Goal: Task Accomplishment & Management: Manage account settings

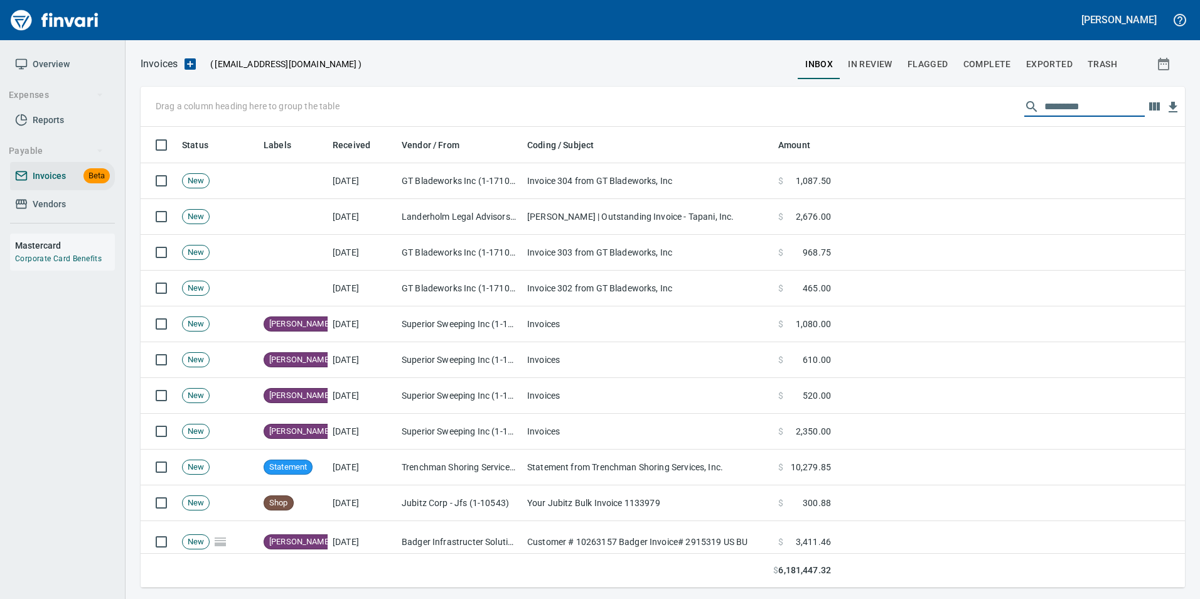
scroll to position [451, 1025]
click at [885, 61] on span "In Review" at bounding box center [870, 64] width 45 height 16
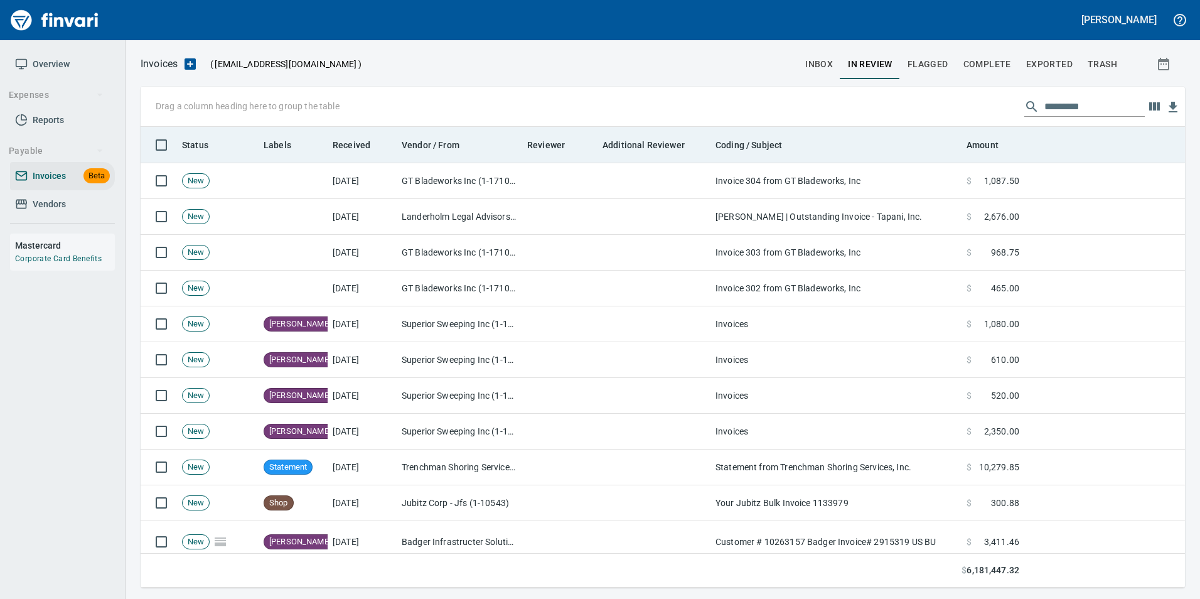
scroll to position [451, 1025]
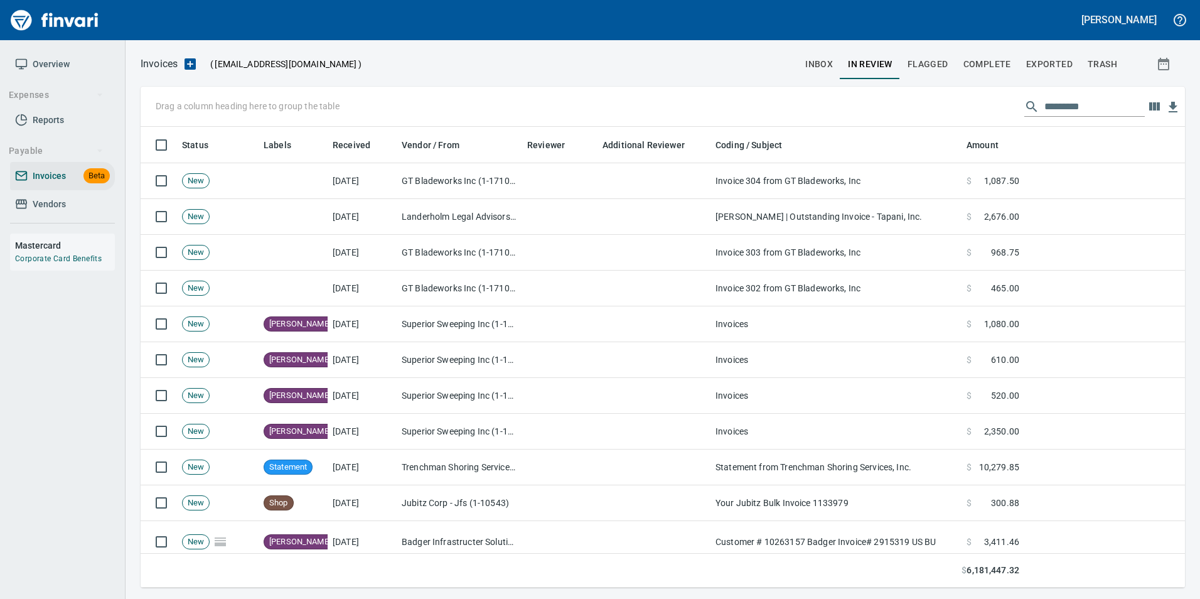
click at [1079, 108] on input "text" at bounding box center [1094, 107] width 100 height 20
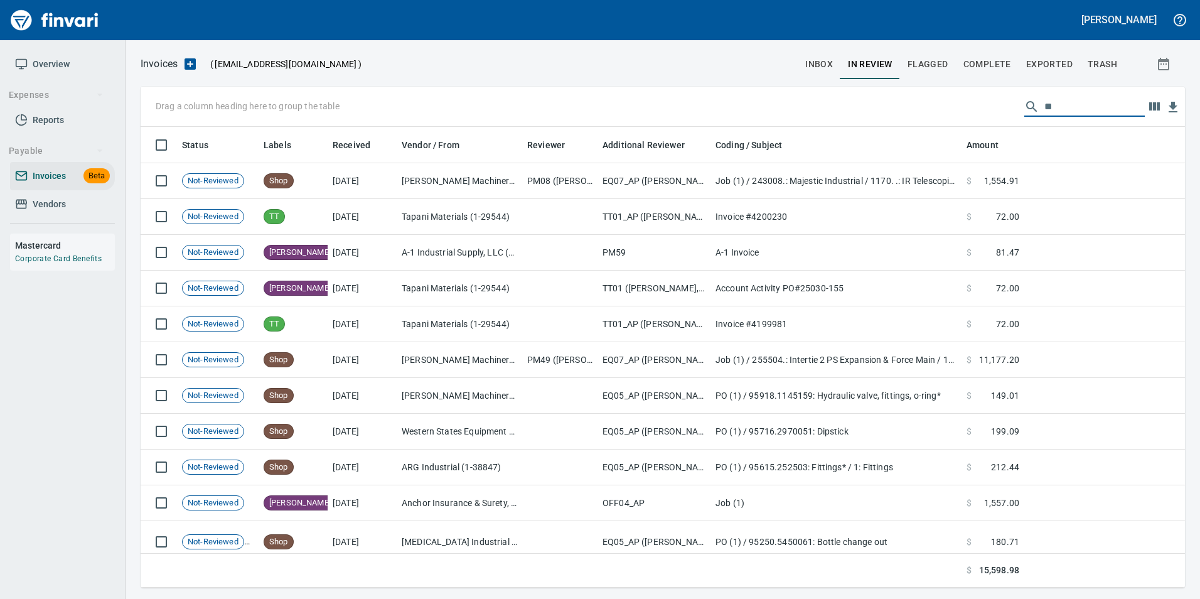
type input "*"
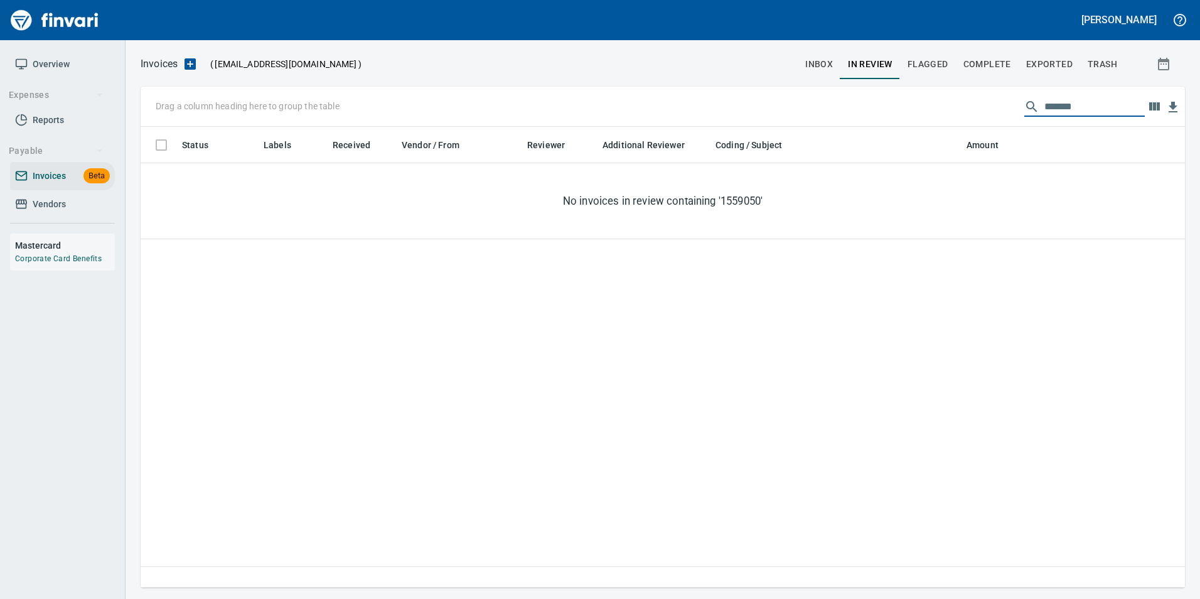
type input "********"
click at [823, 53] on button "inbox" at bounding box center [819, 64] width 43 height 30
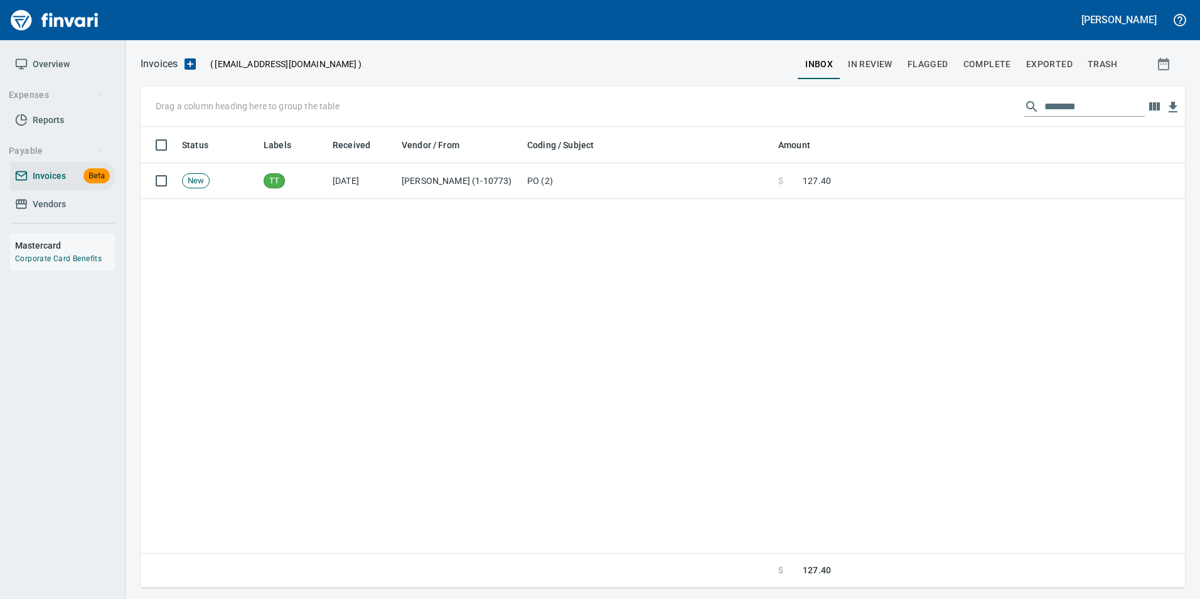
scroll to position [451, 1035]
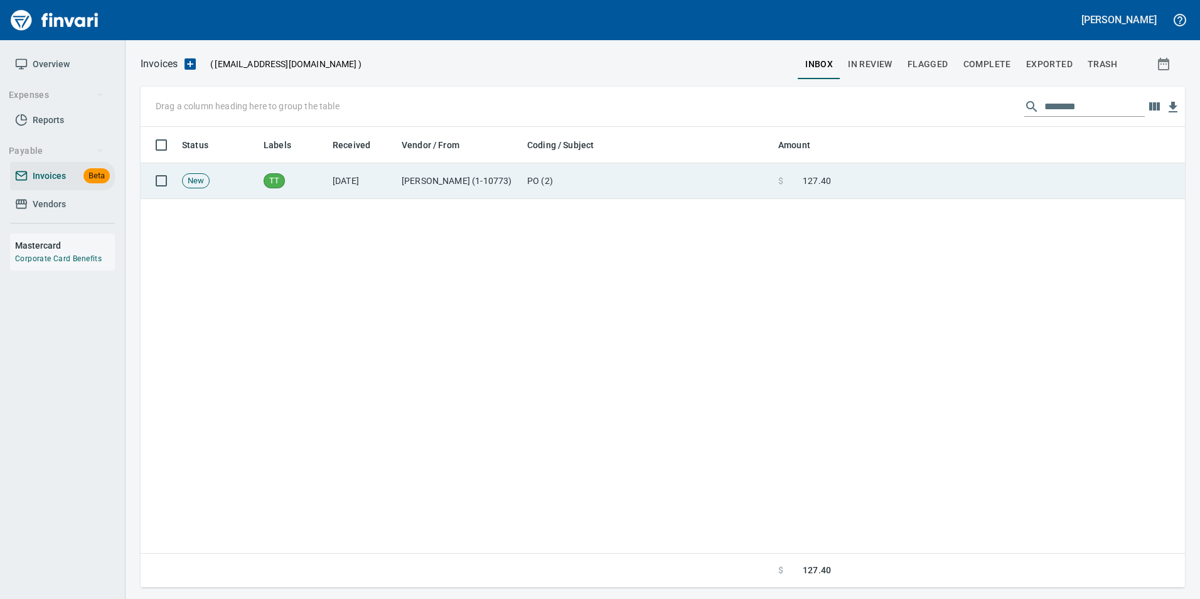
click at [697, 182] on td "PO (2)" at bounding box center [647, 181] width 251 height 36
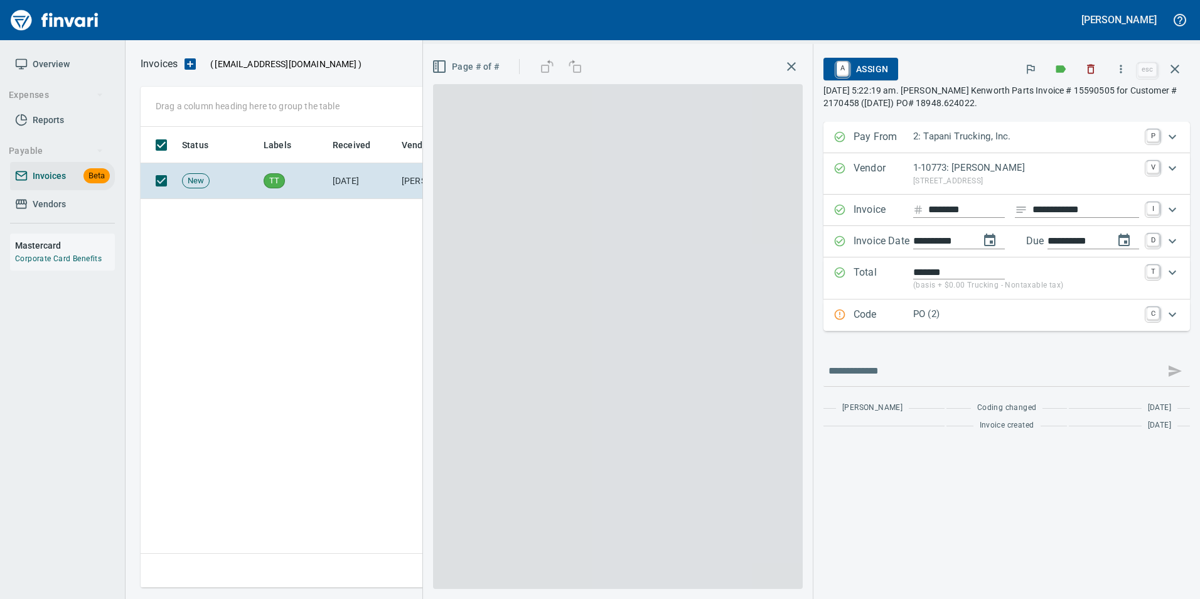
scroll to position [451, 1034]
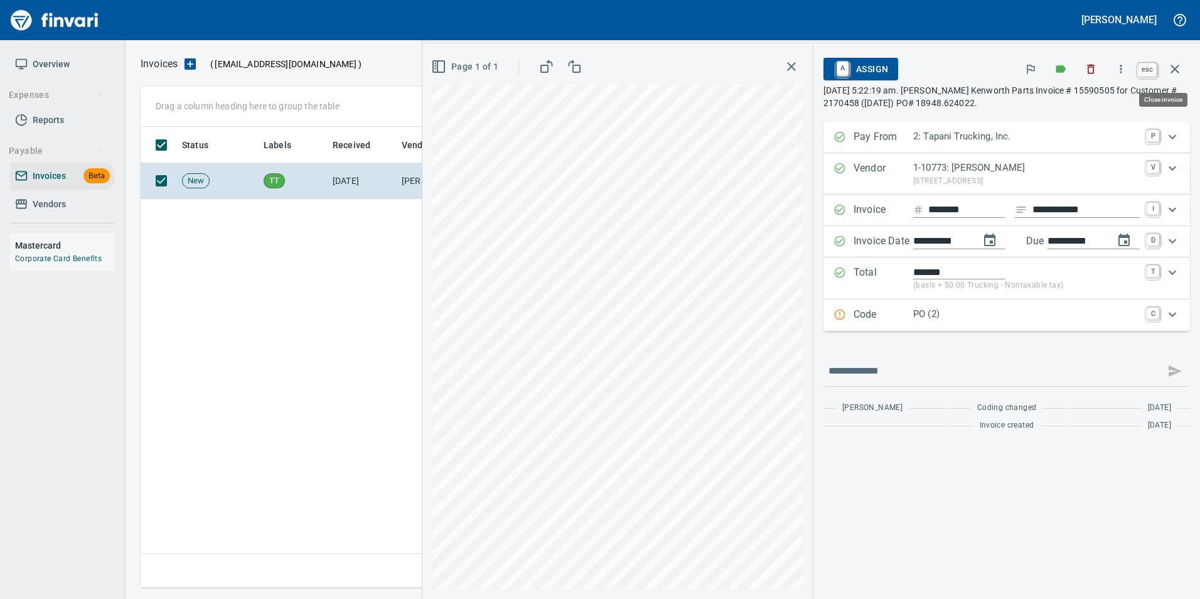
click at [1166, 66] on button "button" at bounding box center [1175, 69] width 30 height 30
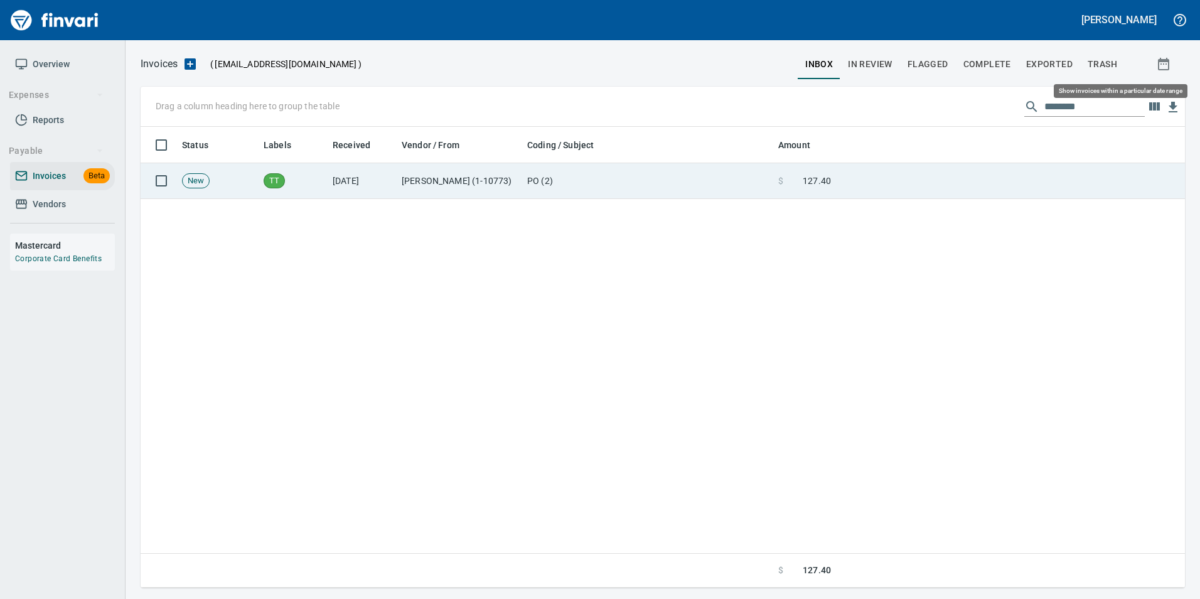
scroll to position [451, 1034]
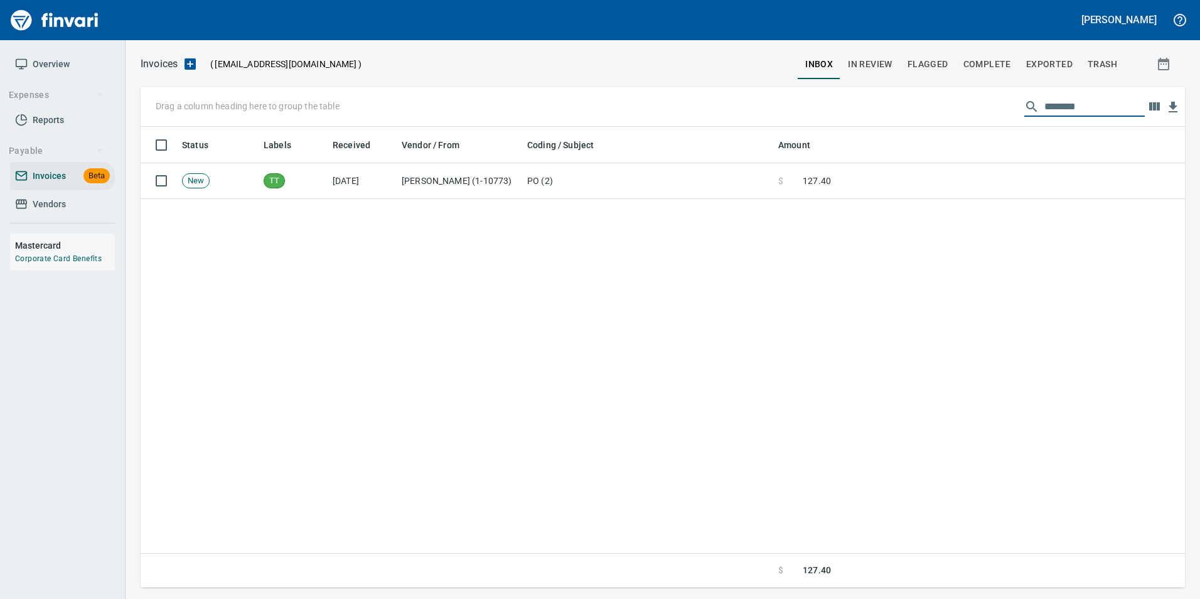
click at [1054, 103] on input "********" at bounding box center [1094, 107] width 100 height 20
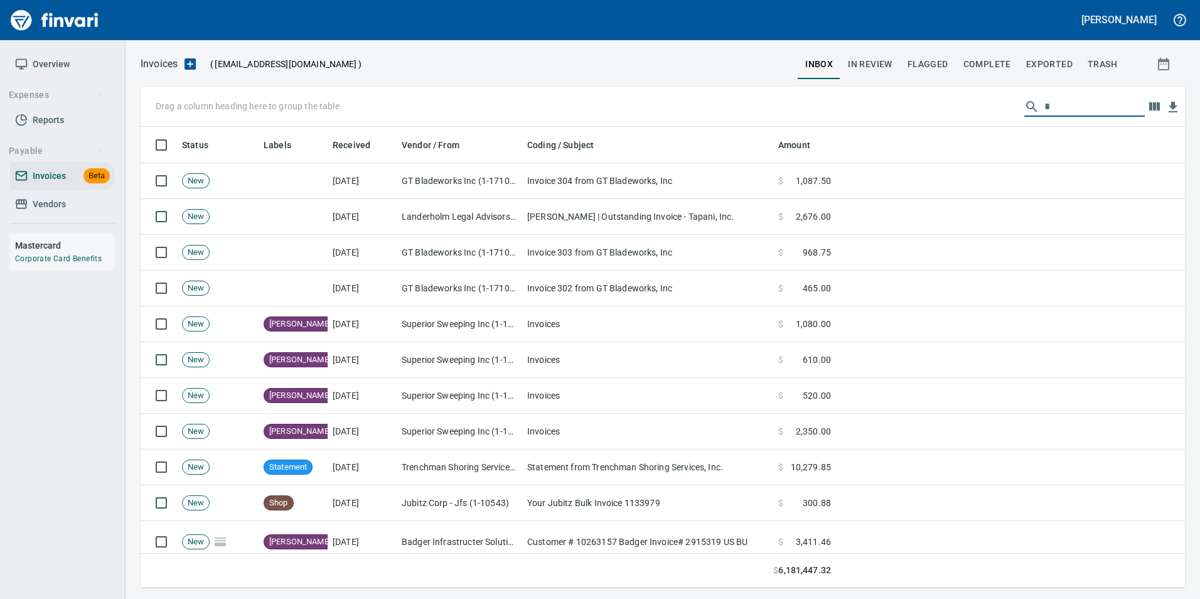
scroll to position [451, 1025]
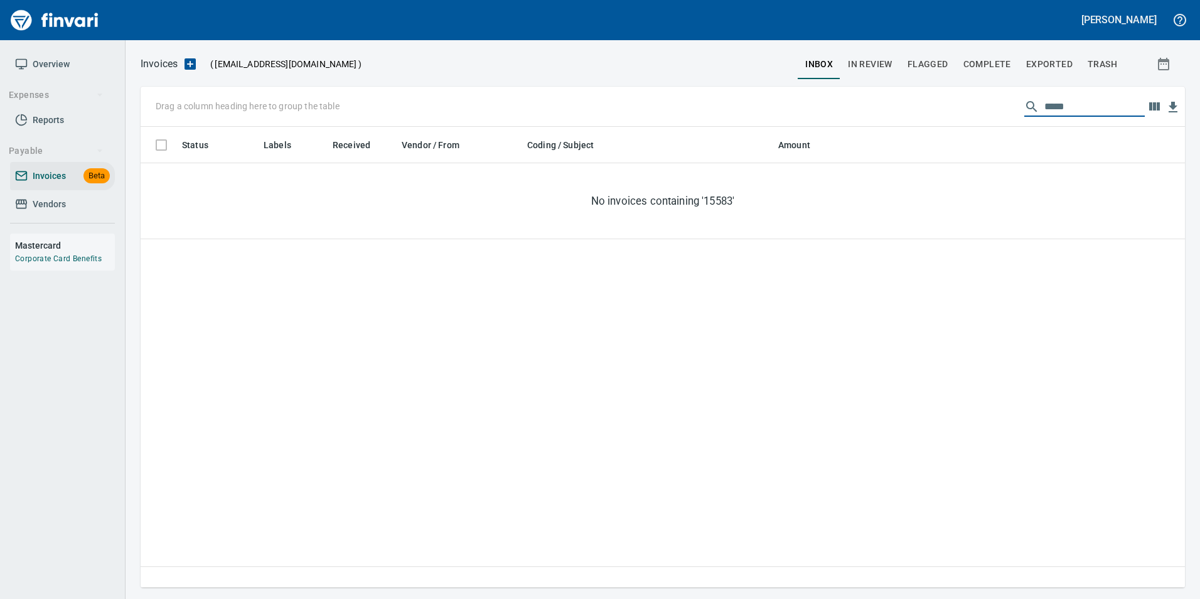
type input "*****"
click at [1041, 57] on span "Exported" at bounding box center [1049, 64] width 46 height 16
click at [1075, 102] on input "*****" at bounding box center [1094, 107] width 100 height 20
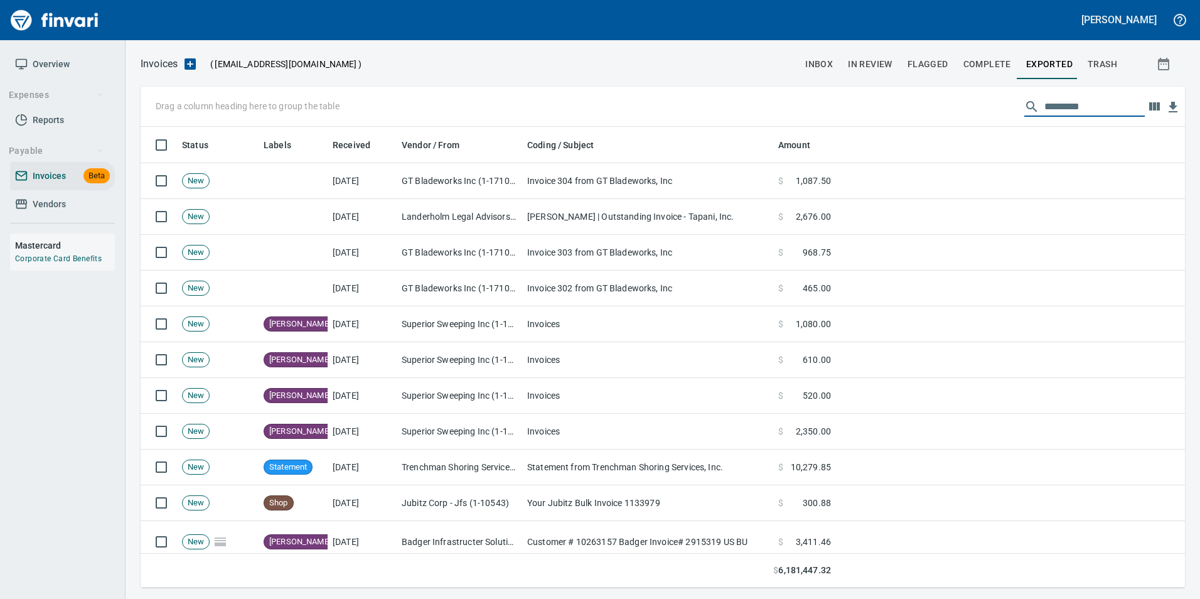
scroll to position [451, 1025]
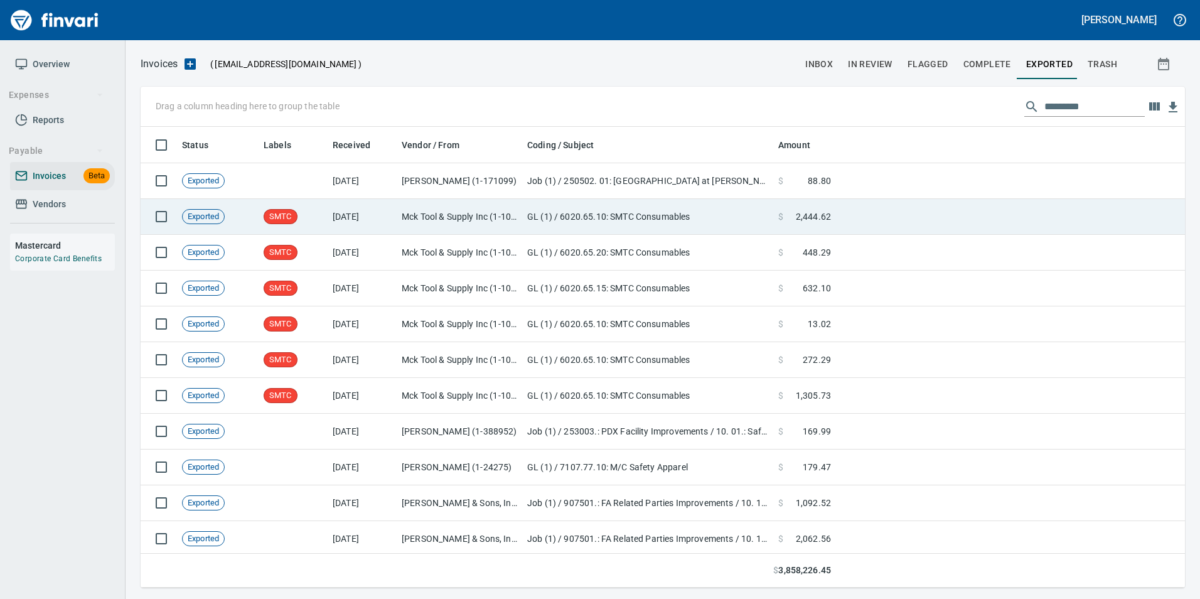
scroll to position [451, 1025]
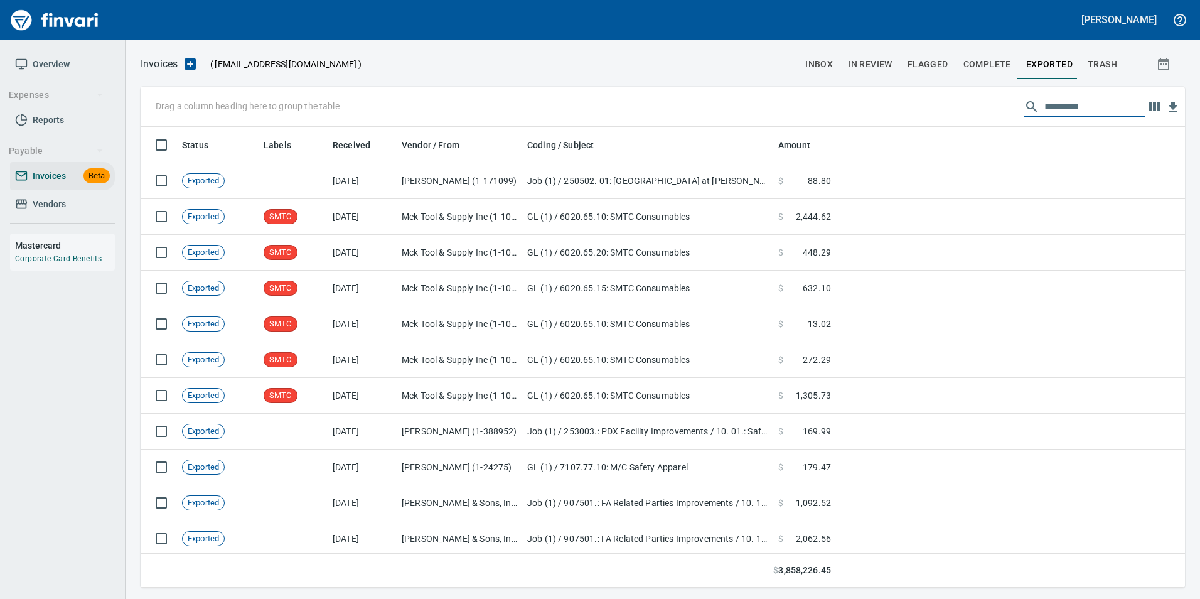
click at [1074, 104] on input "text" at bounding box center [1094, 107] width 100 height 20
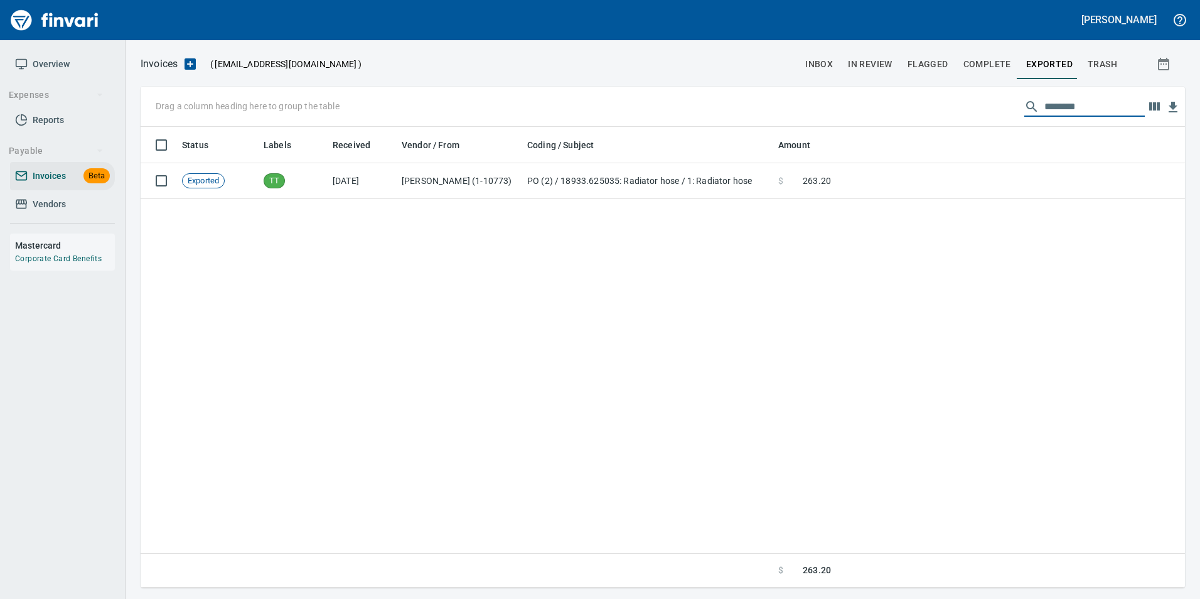
type input "********"
click at [1061, 102] on input "********" at bounding box center [1094, 107] width 100 height 20
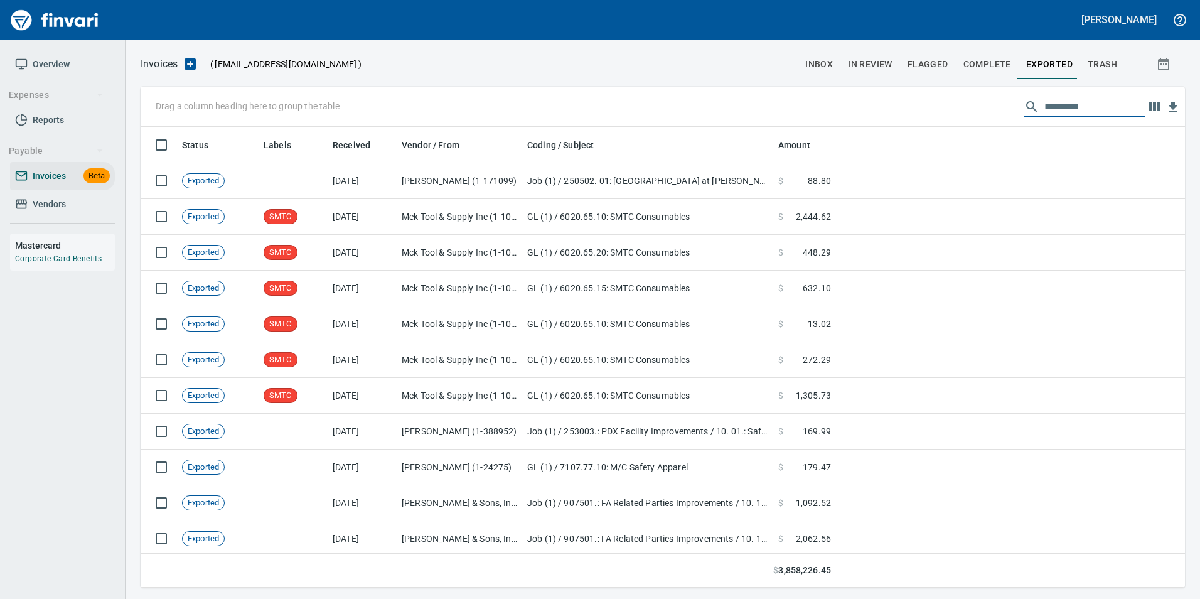
click at [875, 55] on button "In Review" at bounding box center [870, 64] width 60 height 30
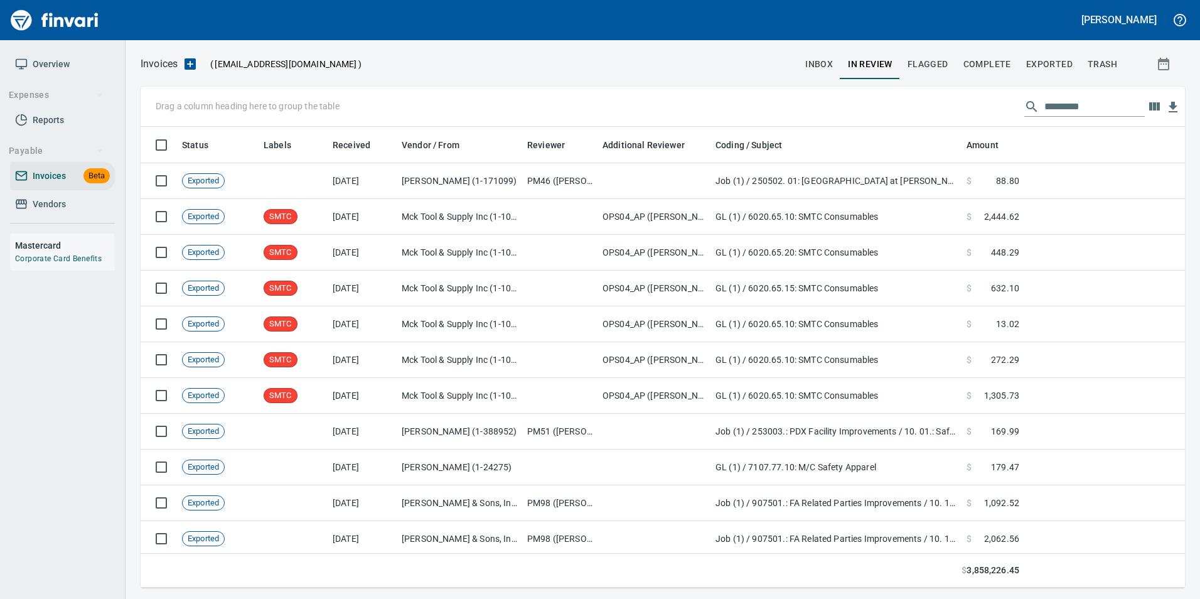
scroll to position [451, 1025]
click at [1053, 112] on input "text" at bounding box center [1094, 107] width 100 height 20
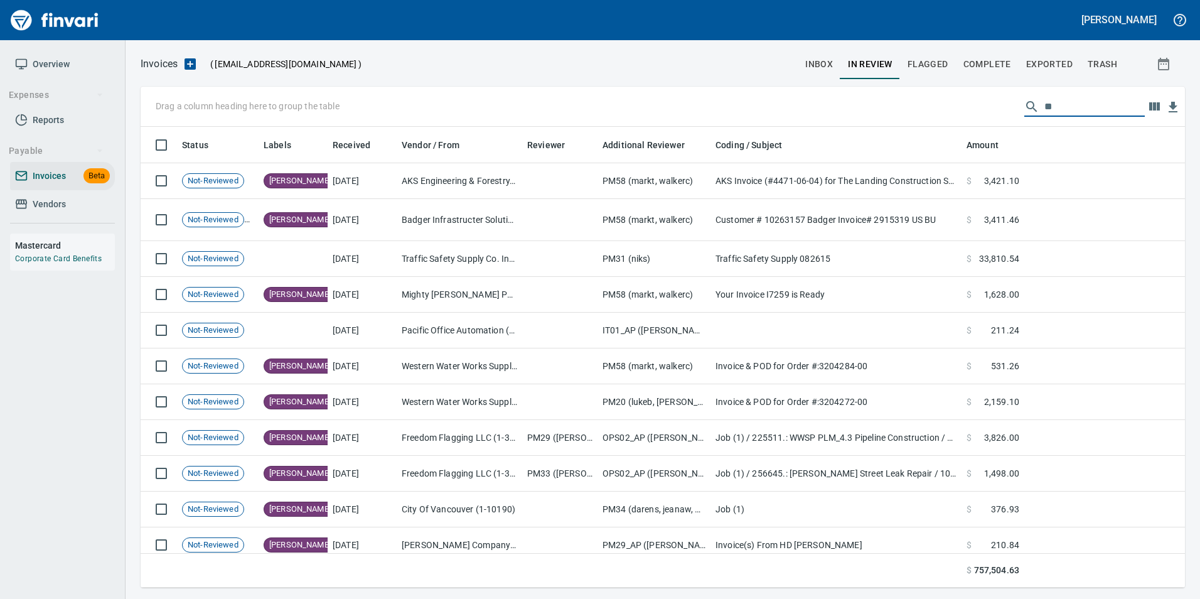
type input "*"
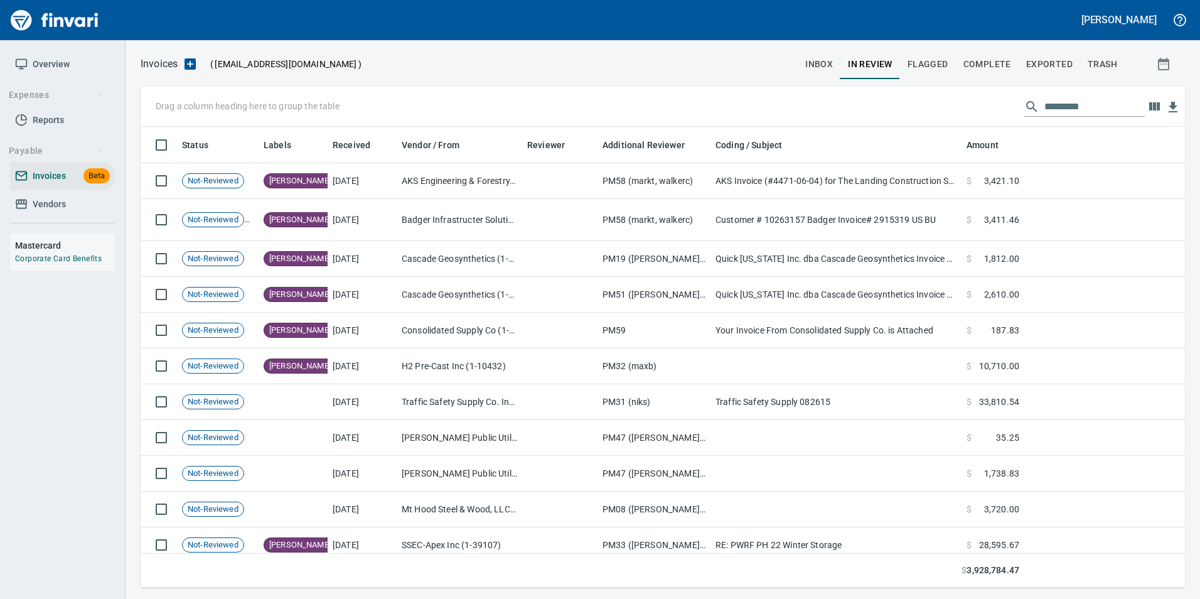
click at [1081, 110] on input "text" at bounding box center [1094, 107] width 100 height 20
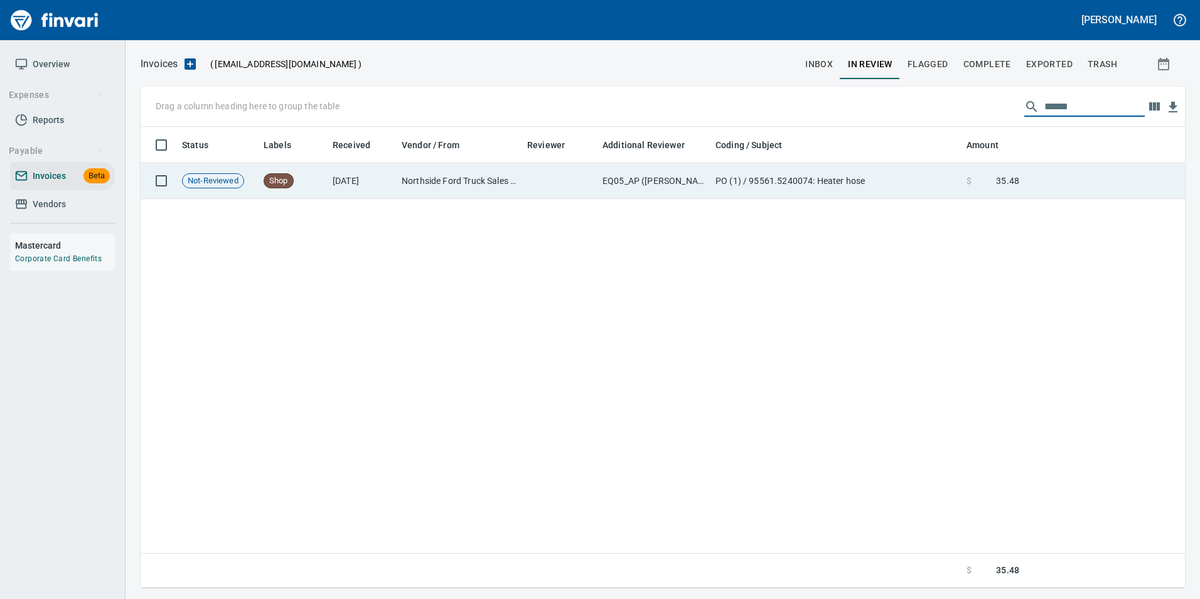
click at [1019, 181] on td "$ 35.48" at bounding box center [992, 181] width 63 height 36
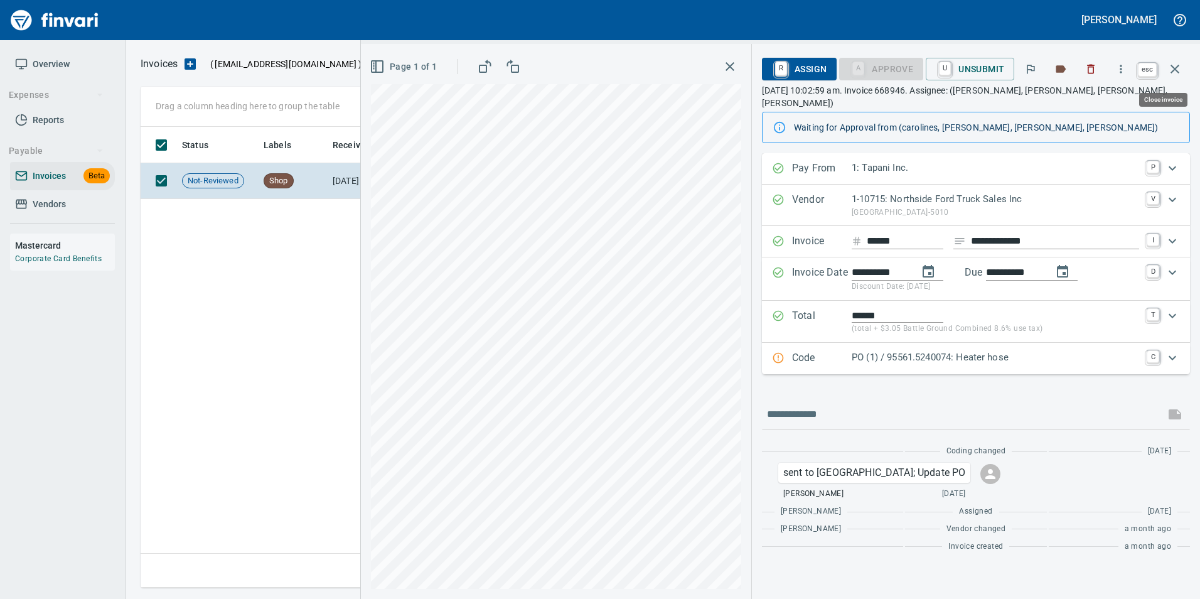
click at [1185, 66] on button "button" at bounding box center [1175, 69] width 30 height 30
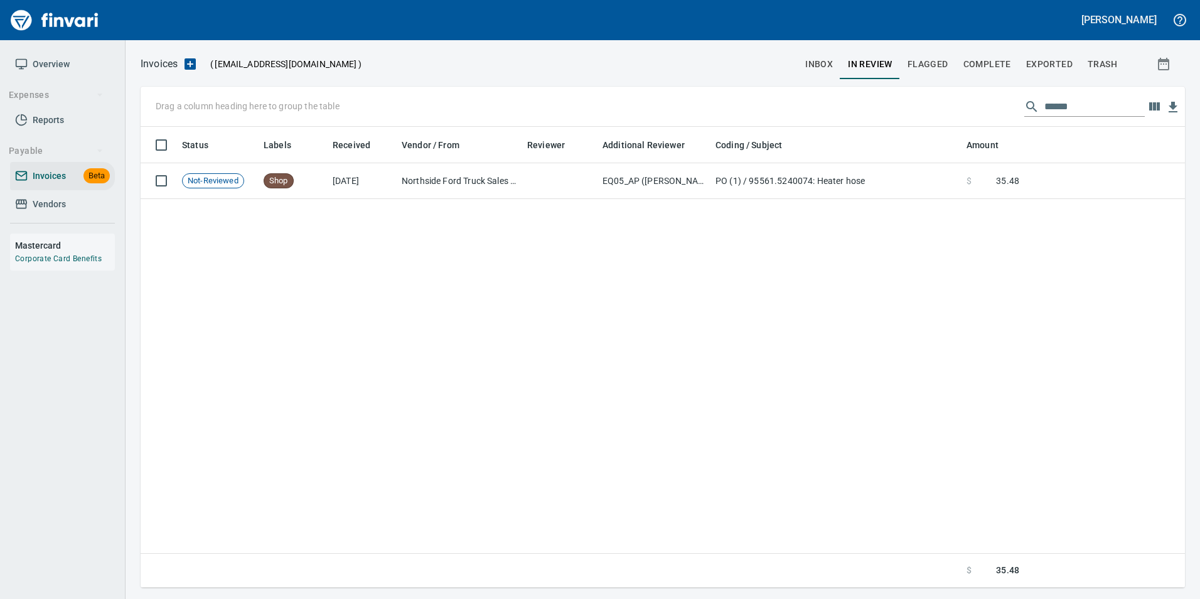
scroll to position [451, 1035]
click at [1056, 103] on input "******" at bounding box center [1094, 107] width 100 height 20
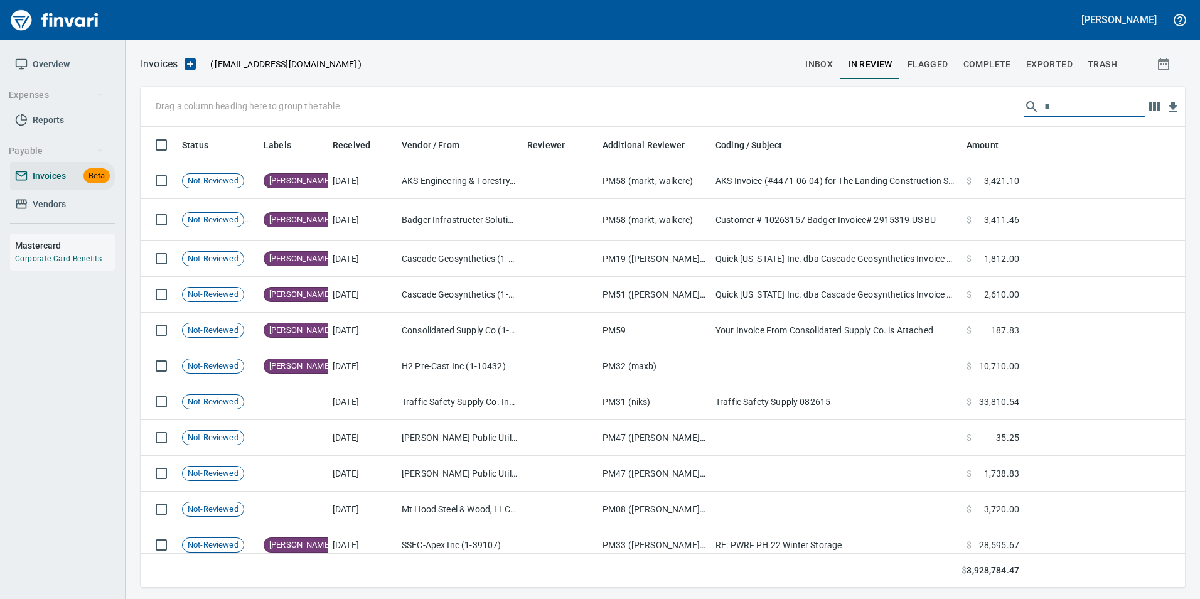
scroll to position [451, 1025]
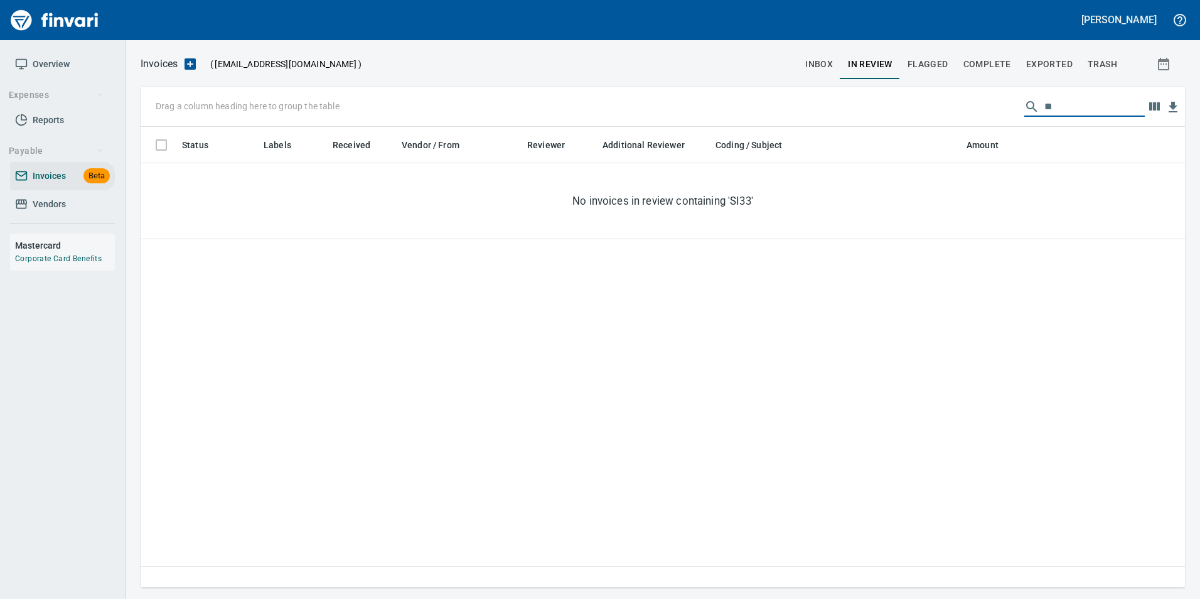
type input "*"
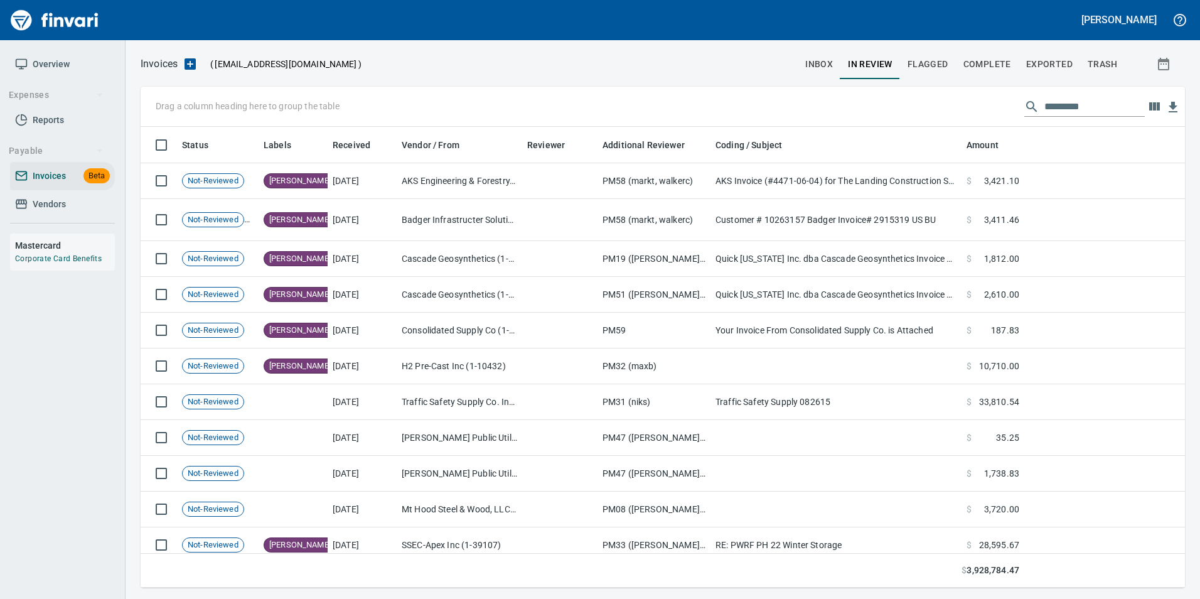
click at [1030, 110] on div at bounding box center [1084, 107] width 120 height 20
type input "*****"
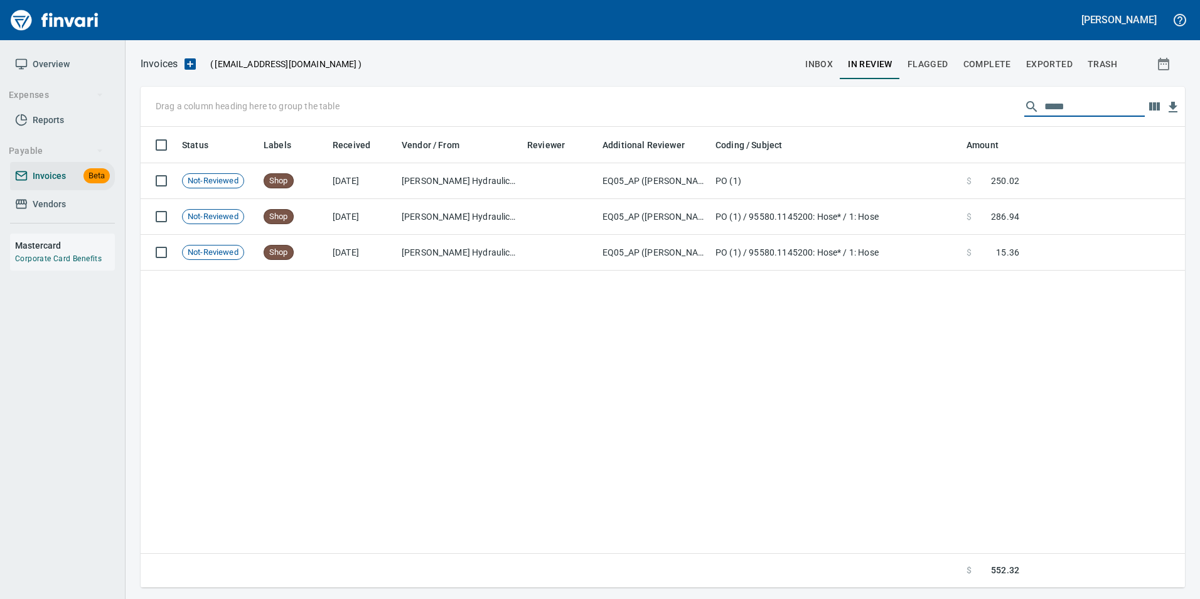
click at [1029, 68] on span "Exported" at bounding box center [1049, 64] width 46 height 16
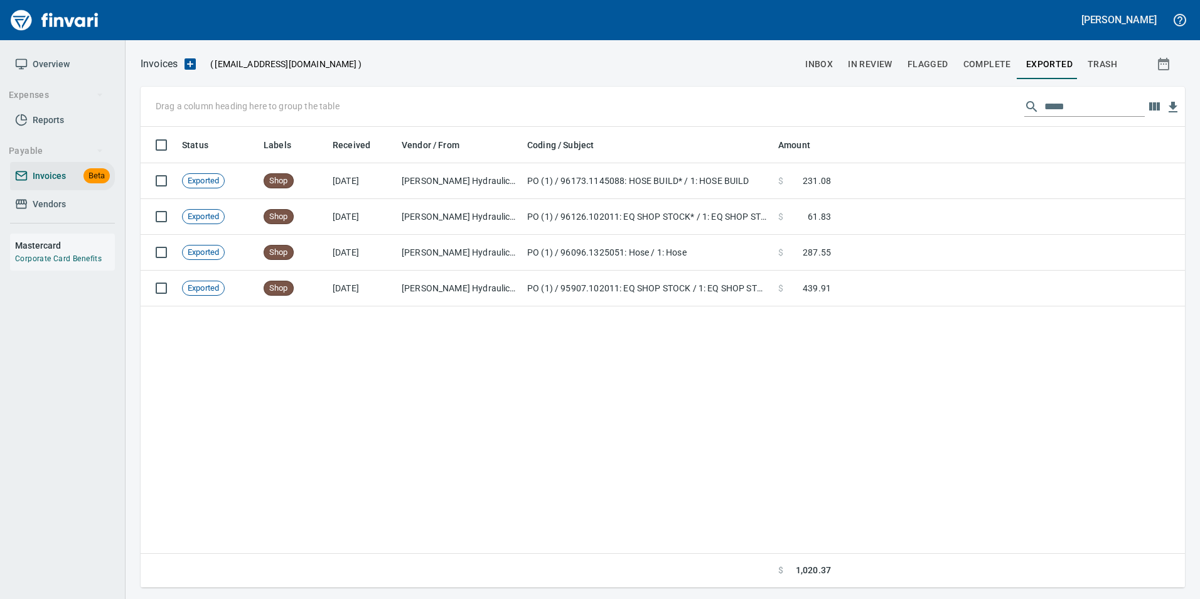
scroll to position [451, 1035]
click at [1057, 107] on input "*****" at bounding box center [1094, 107] width 100 height 20
click at [1074, 107] on input "*****" at bounding box center [1094, 107] width 100 height 20
type input "*"
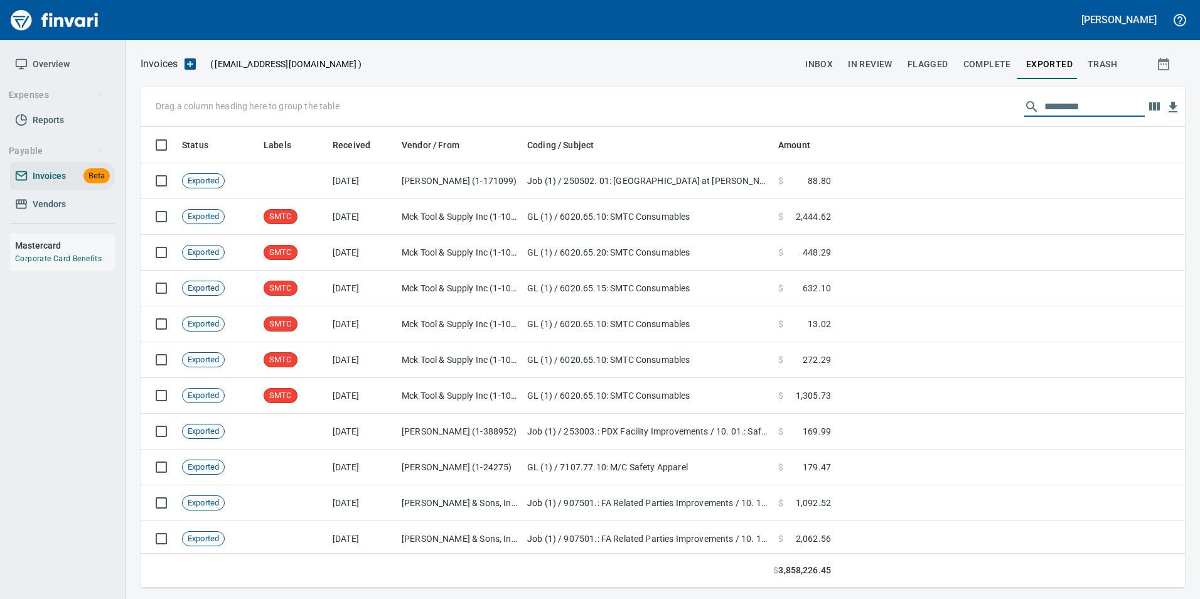
scroll to position [451, 1025]
click at [879, 58] on span "In Review" at bounding box center [870, 64] width 45 height 16
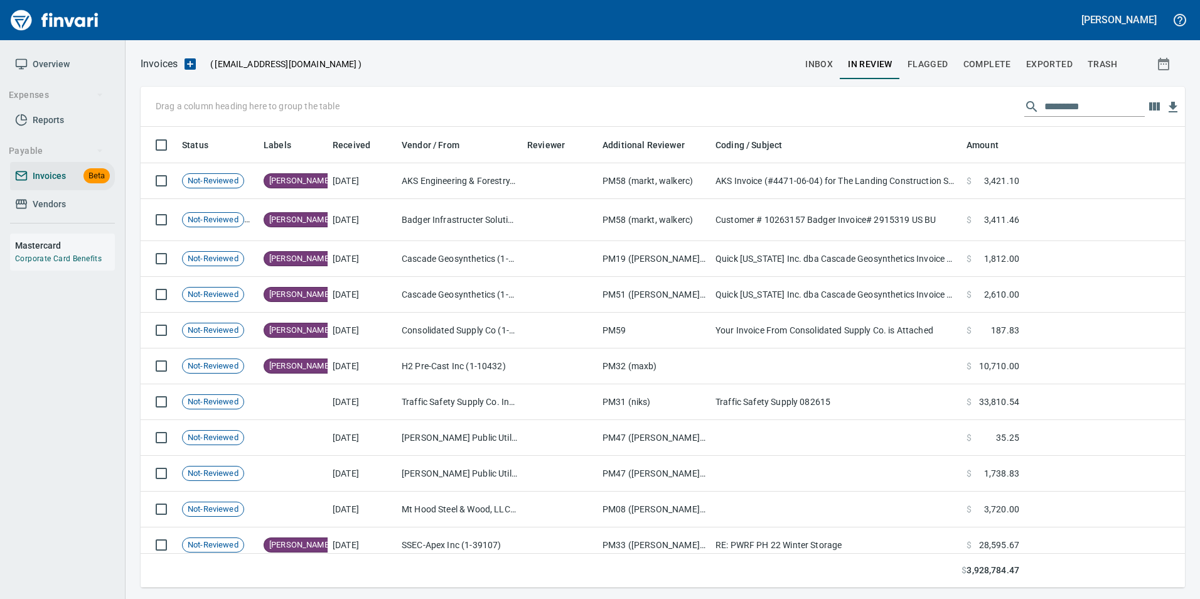
scroll to position [451, 1025]
click at [1091, 103] on input "text" at bounding box center [1094, 107] width 100 height 20
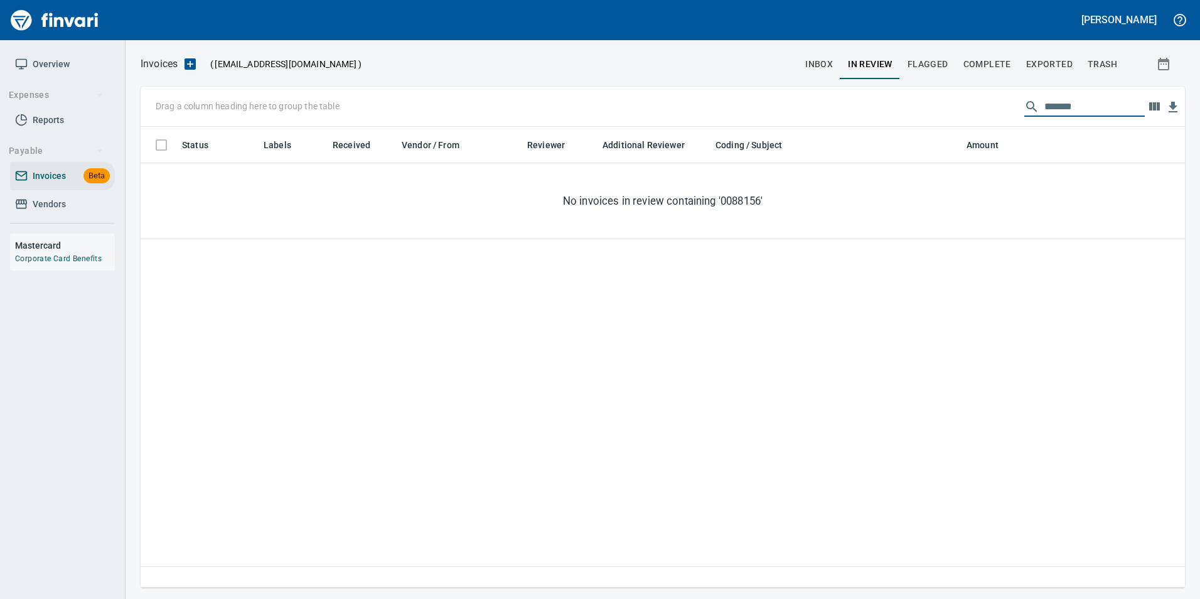
type input "********"
click at [1057, 51] on button "Exported" at bounding box center [1050, 64] width 62 height 30
click at [885, 53] on button "In Review" at bounding box center [870, 64] width 60 height 30
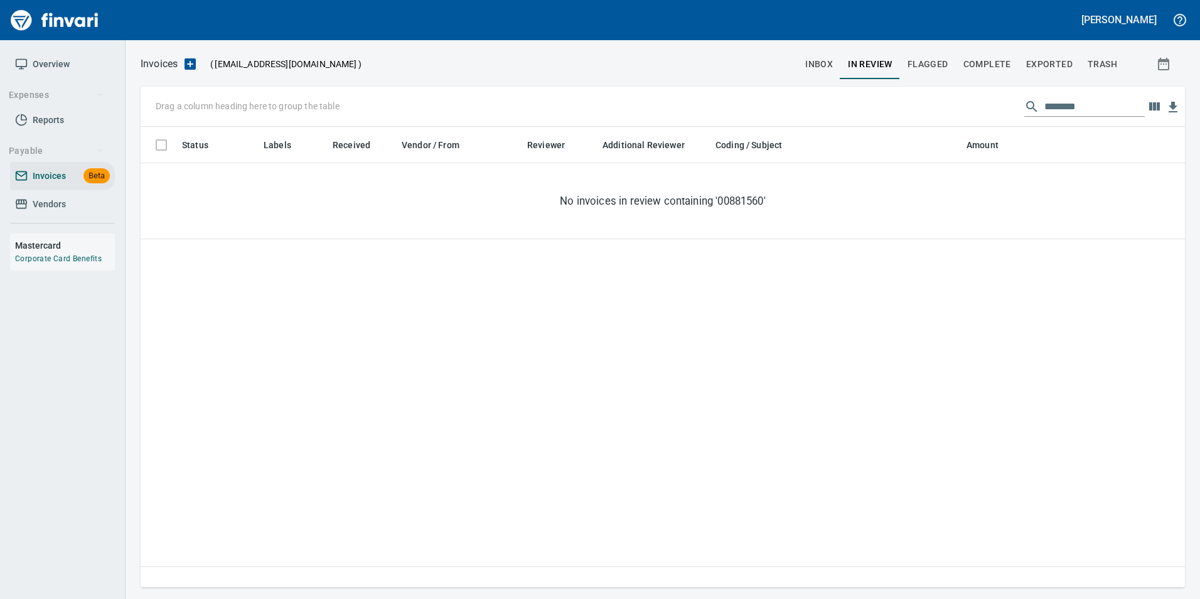
click at [1053, 101] on input "********" at bounding box center [1094, 107] width 100 height 20
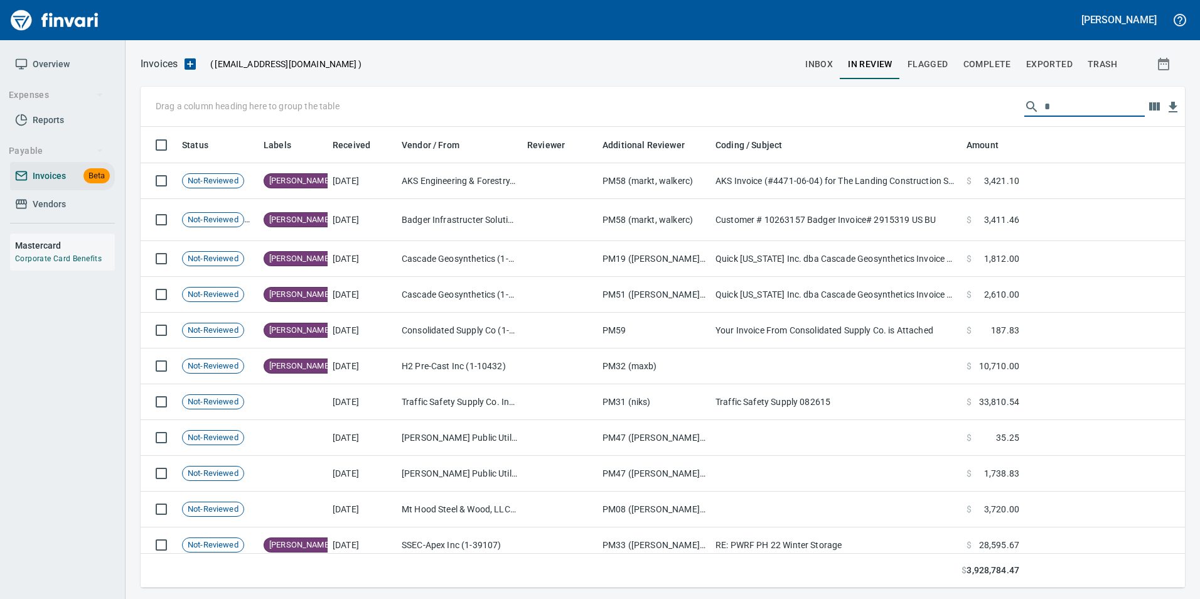
scroll to position [451, 1025]
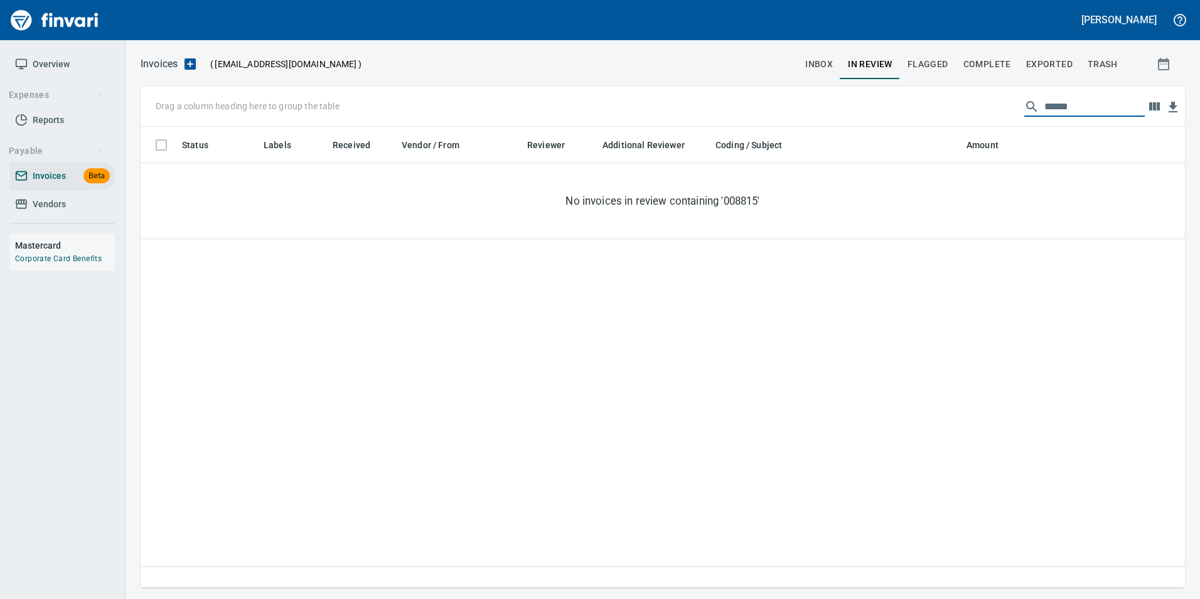
type input "******"
click at [1047, 109] on input "******" at bounding box center [1094, 107] width 100 height 20
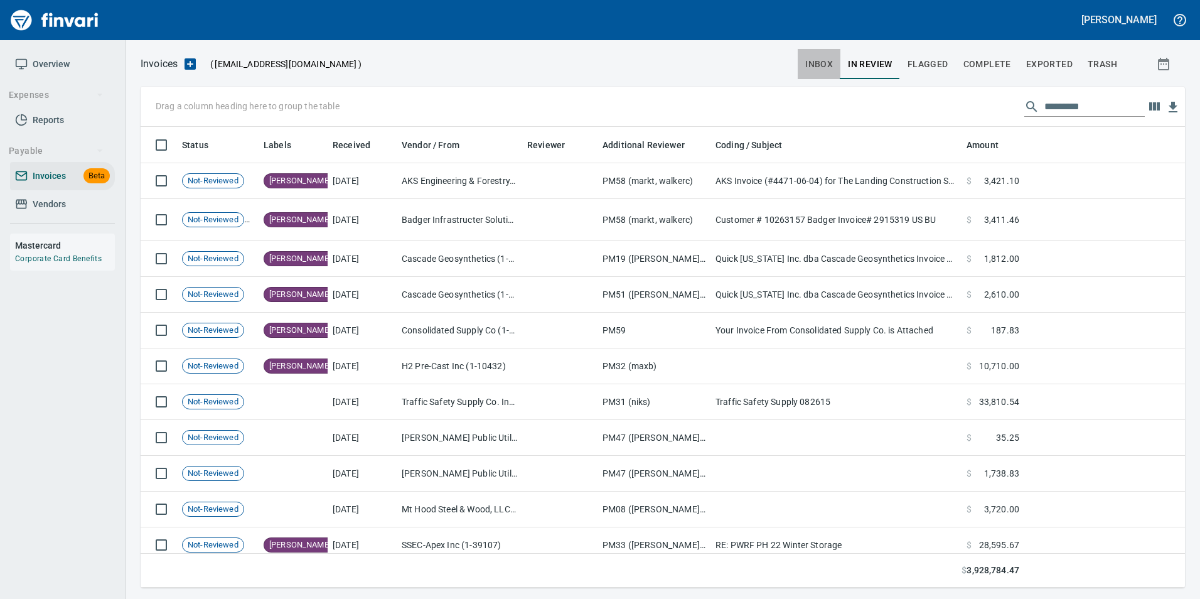
click at [809, 63] on span "inbox" at bounding box center [819, 64] width 28 height 16
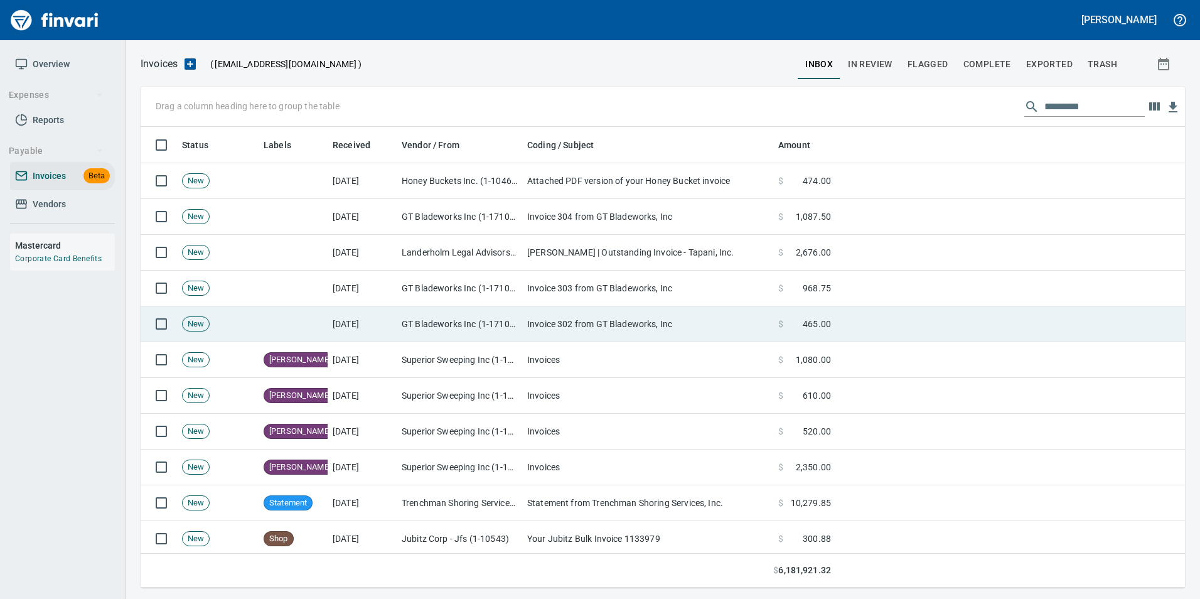
click at [559, 320] on td "Invoice 302 from GT Bladeworks, Inc" at bounding box center [647, 324] width 251 height 36
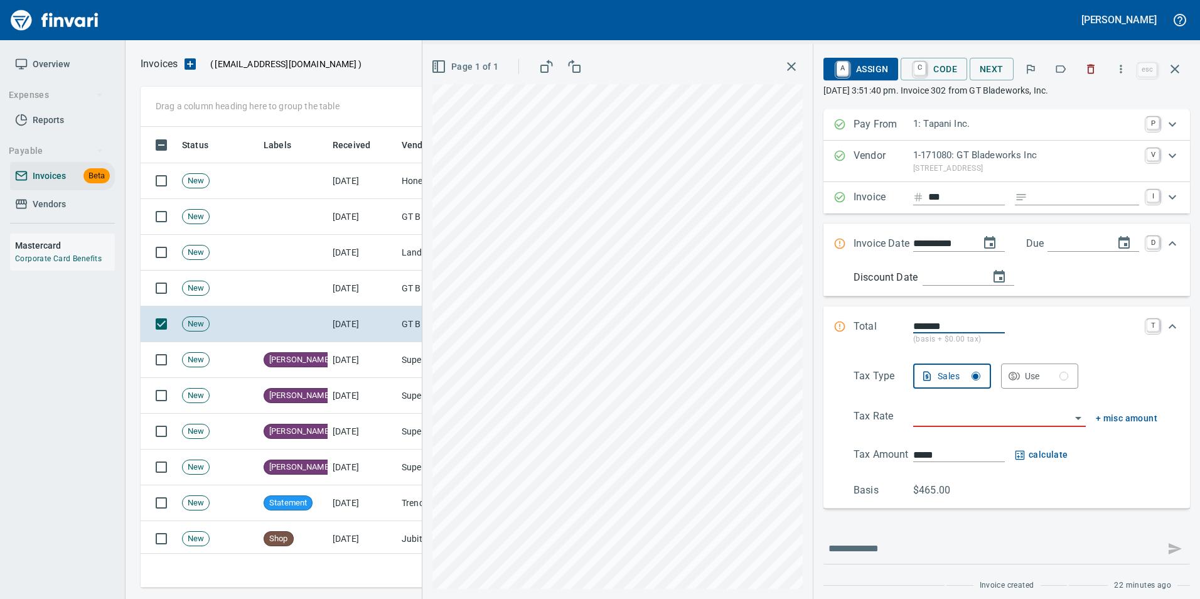
scroll to position [451, 1025]
click at [1061, 77] on button "button" at bounding box center [1061, 69] width 28 height 28
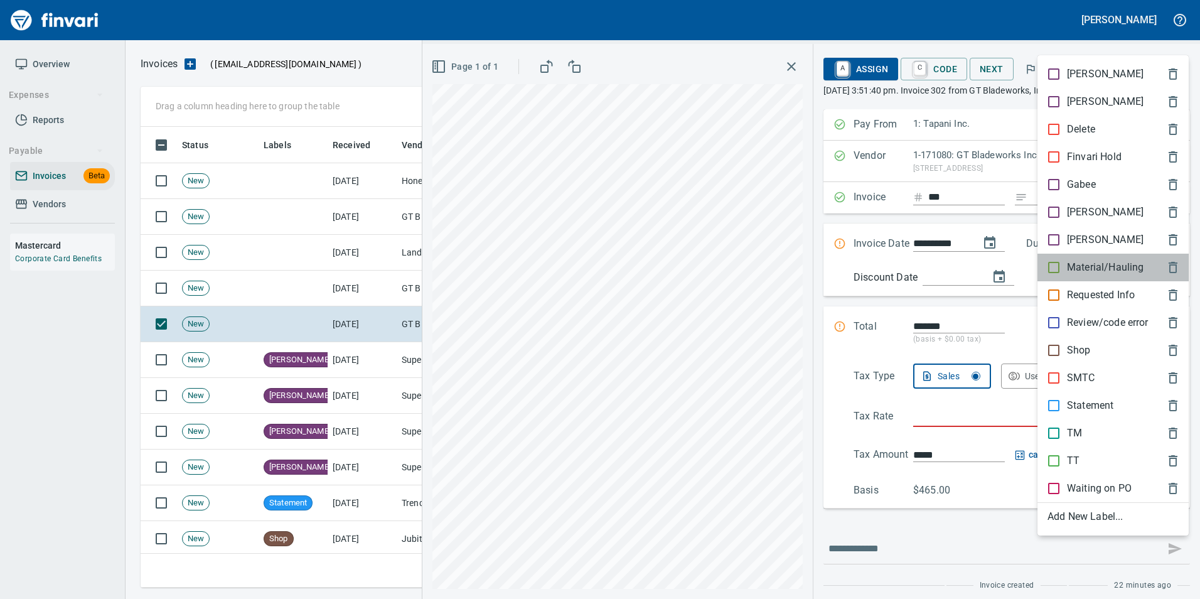
click at [1105, 258] on div "Material/Hauling" at bounding box center [1112, 268] width 151 height 28
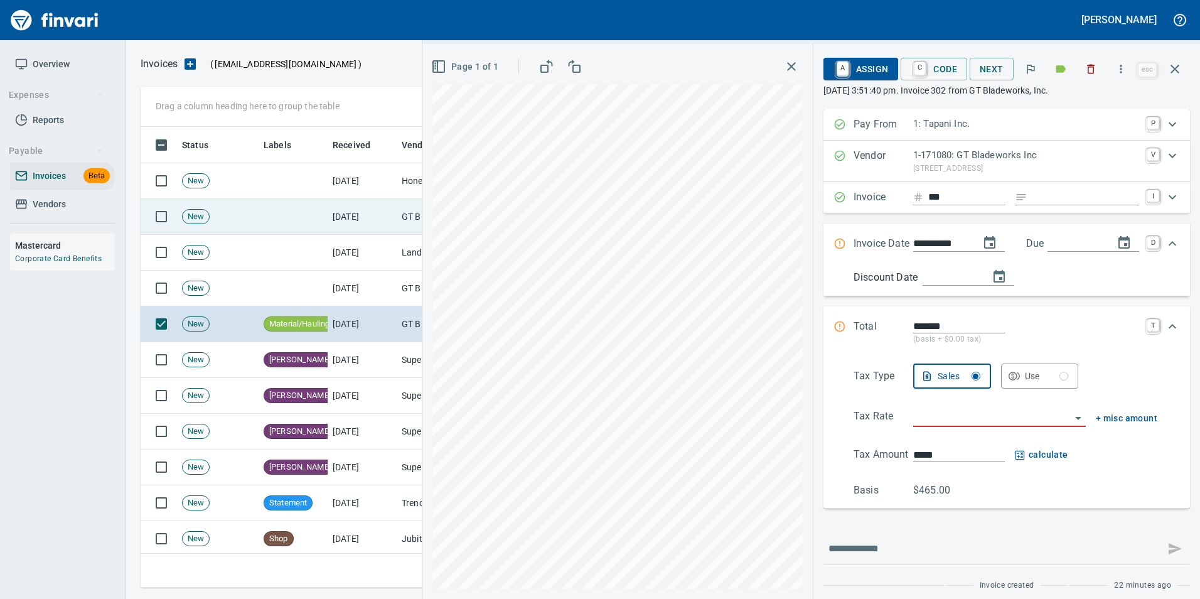
click at [1171, 74] on icon "button" at bounding box center [1174, 69] width 15 height 15
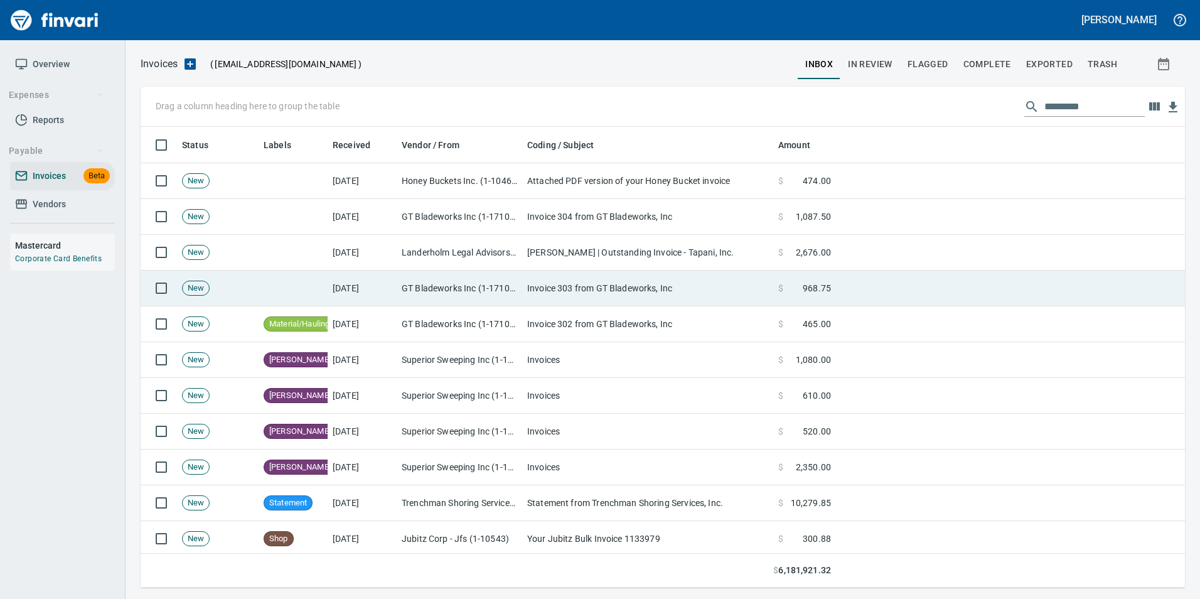
click at [601, 295] on td "Invoice 303 from GT Bladeworks, Inc" at bounding box center [647, 288] width 251 height 36
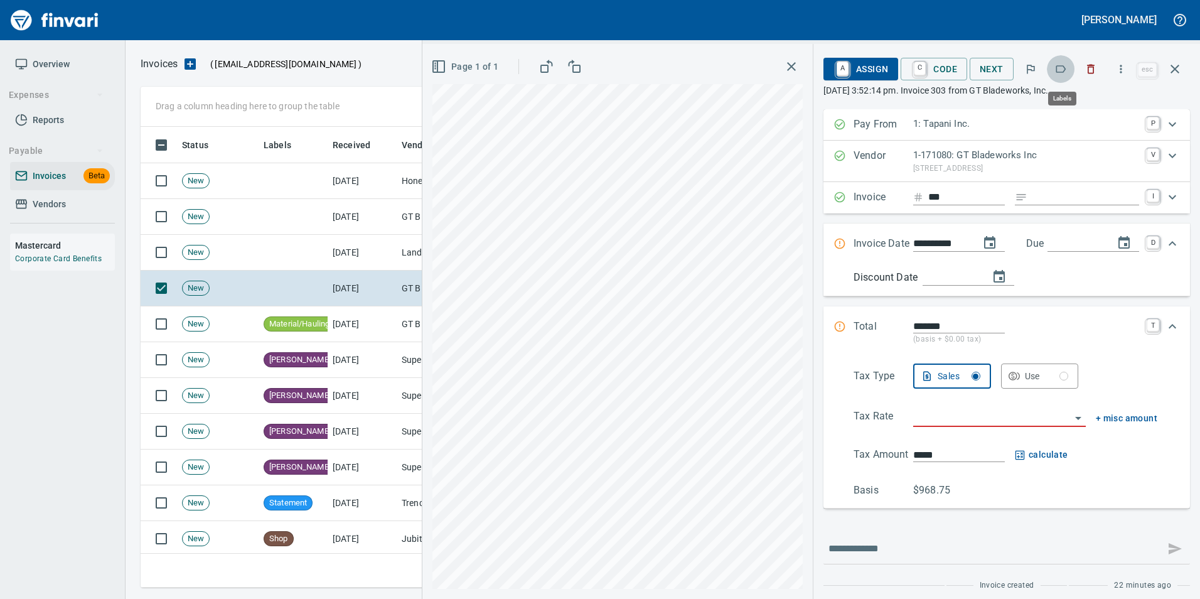
click at [1061, 70] on icon "button" at bounding box center [1060, 69] width 13 height 13
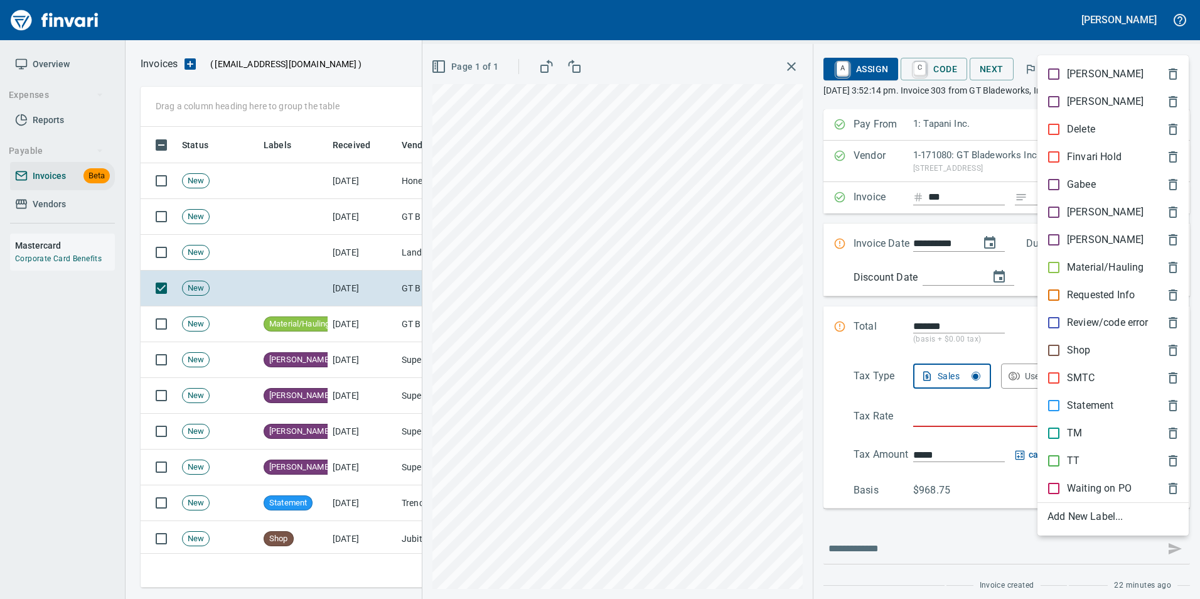
click at [1078, 263] on p "Material/Hauling" at bounding box center [1105, 267] width 77 height 15
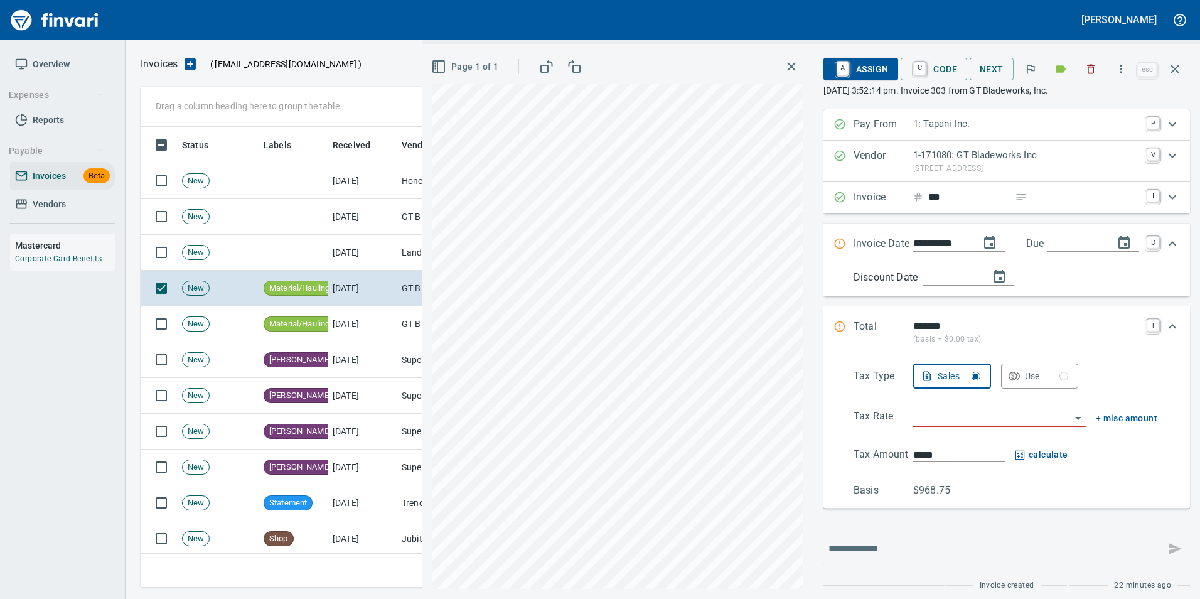
click at [1179, 72] on icon "button" at bounding box center [1174, 69] width 15 height 15
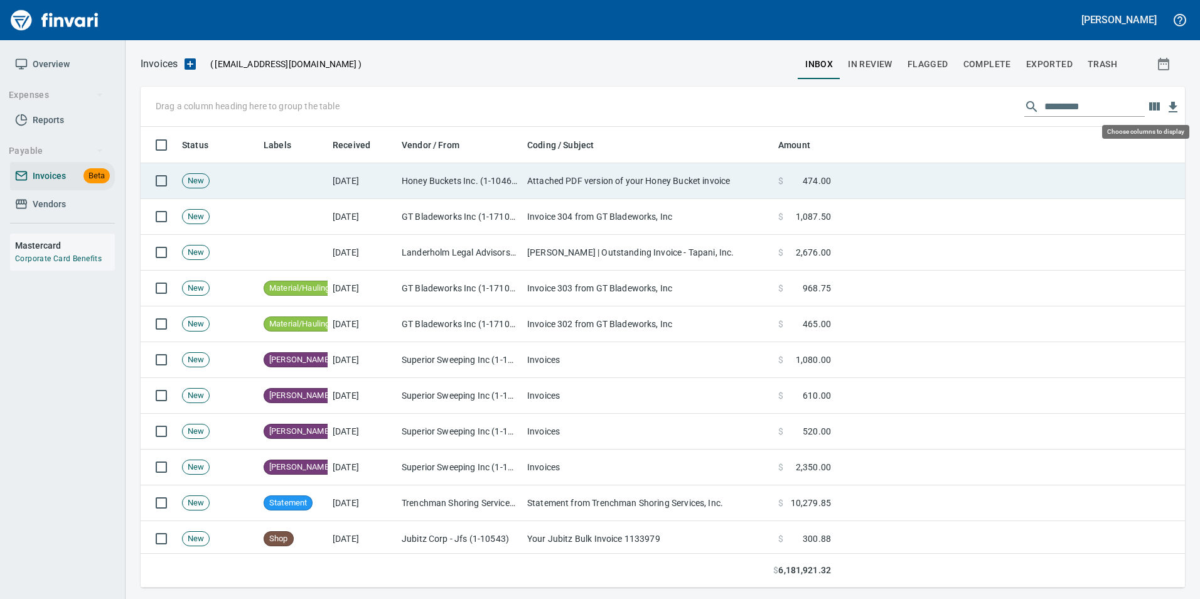
scroll to position [451, 1025]
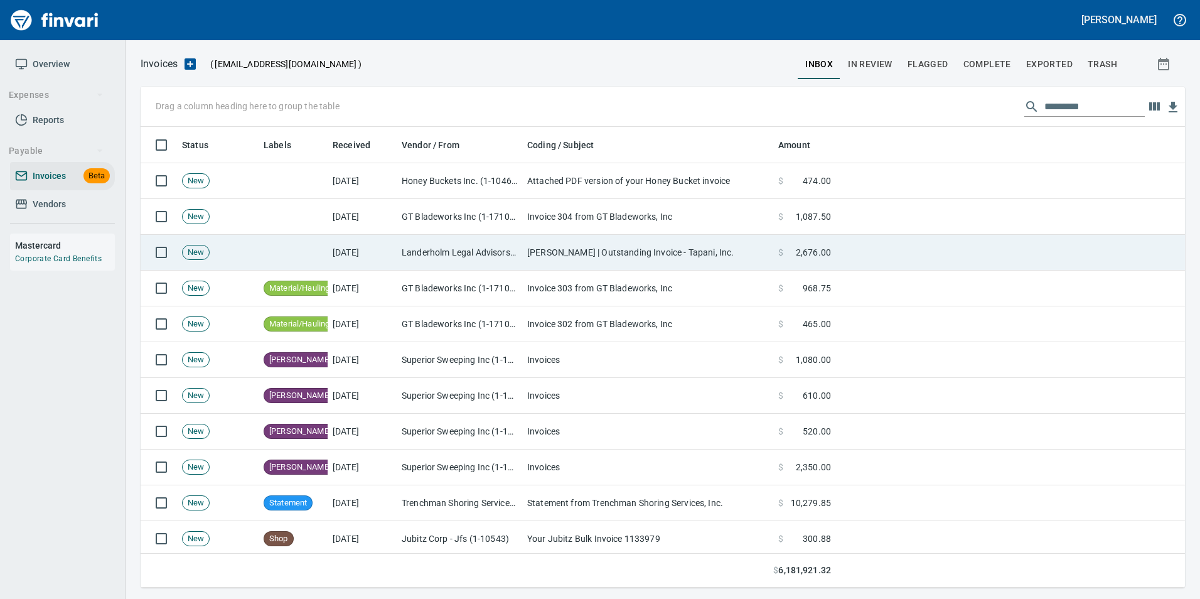
click at [695, 255] on td "[PERSON_NAME] | Outstanding Invoice - Tapani, Inc." at bounding box center [647, 253] width 251 height 36
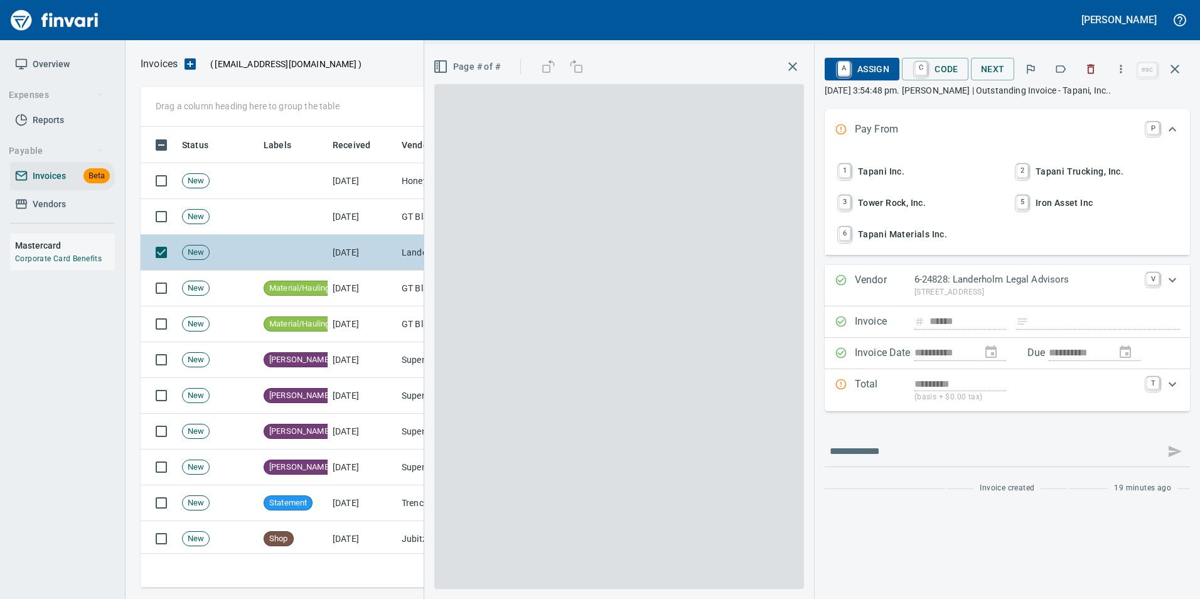
scroll to position [451, 1025]
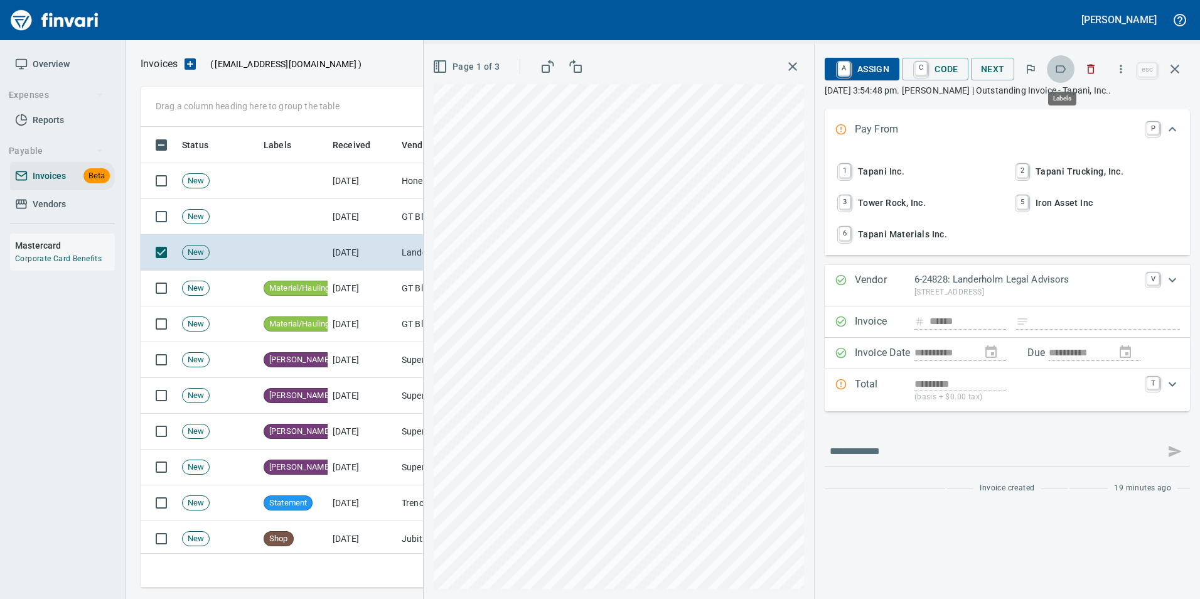
click at [1061, 69] on icon "button" at bounding box center [1060, 69] width 13 height 13
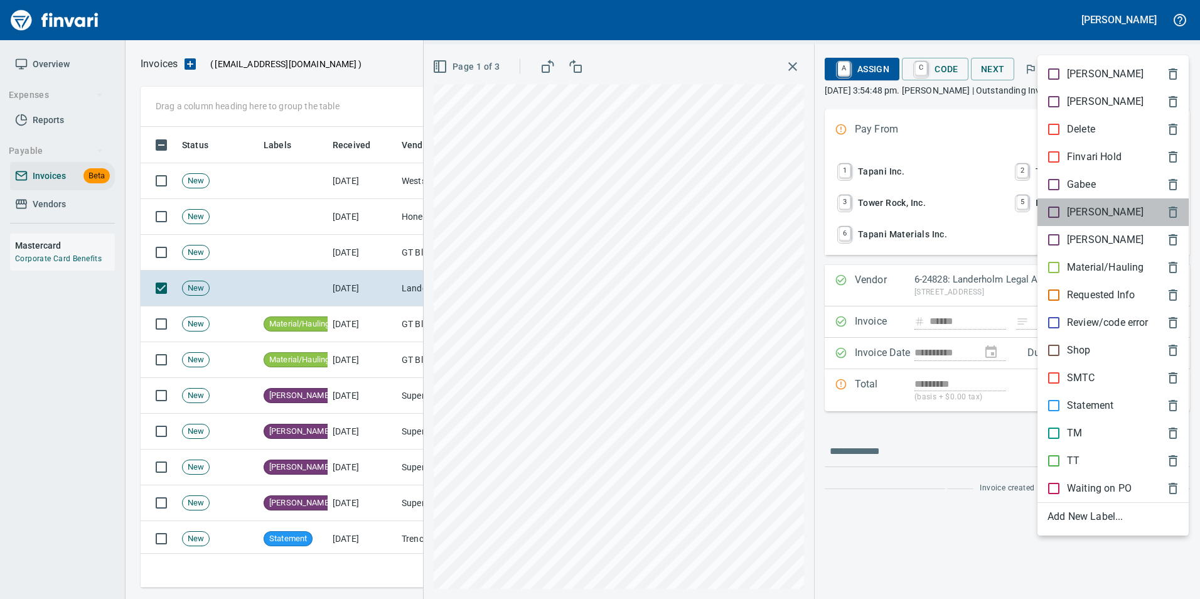
click at [1091, 208] on span "[PERSON_NAME]" at bounding box center [1102, 212] width 111 height 15
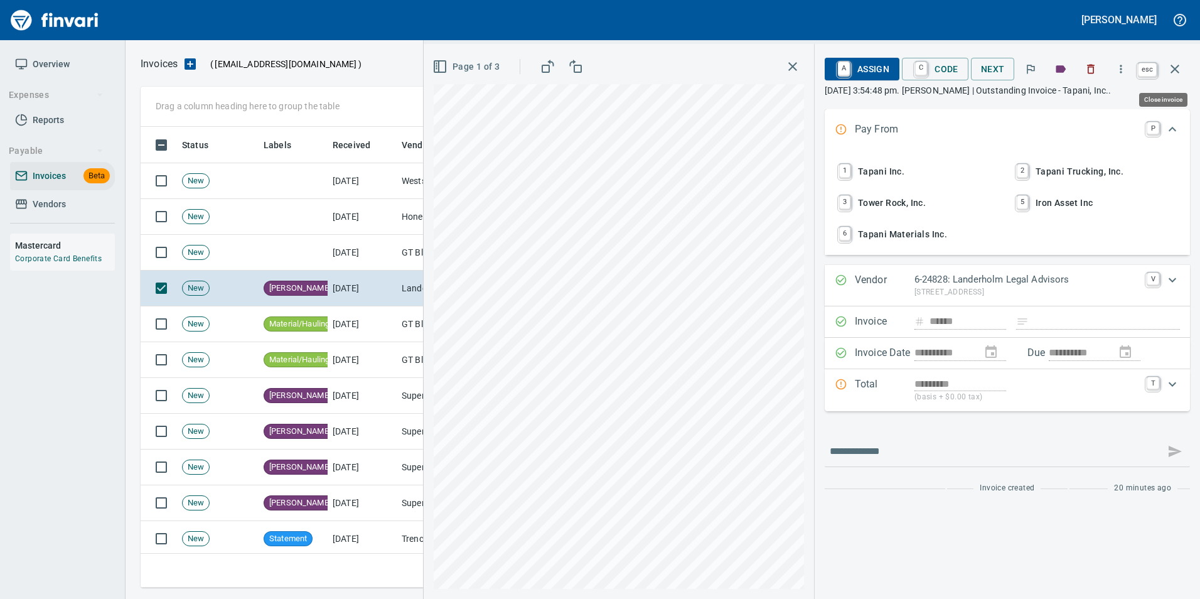
click at [1175, 67] on icon "button" at bounding box center [1174, 69] width 15 height 15
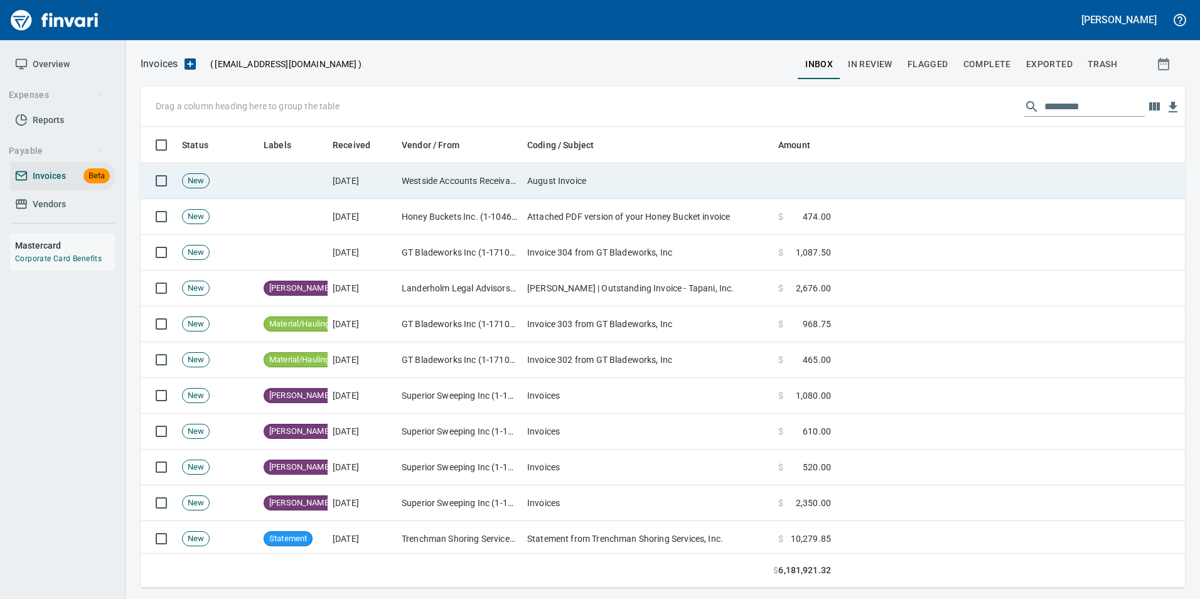
scroll to position [451, 1025]
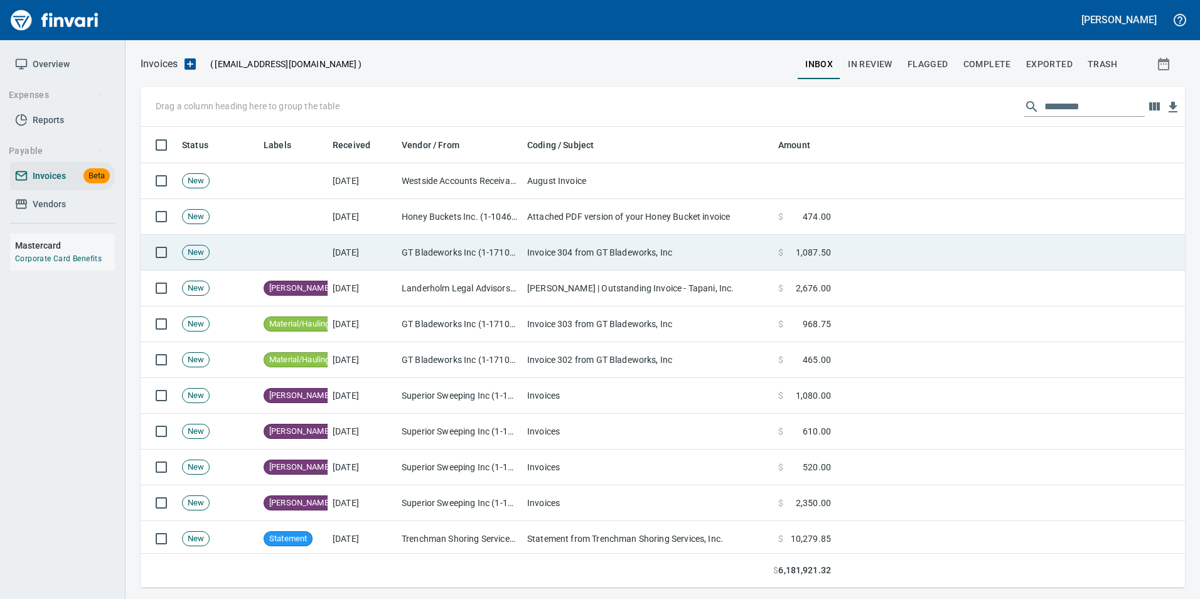
click at [575, 253] on td "Invoice 304 from GT Bladeworks, Inc" at bounding box center [647, 253] width 251 height 36
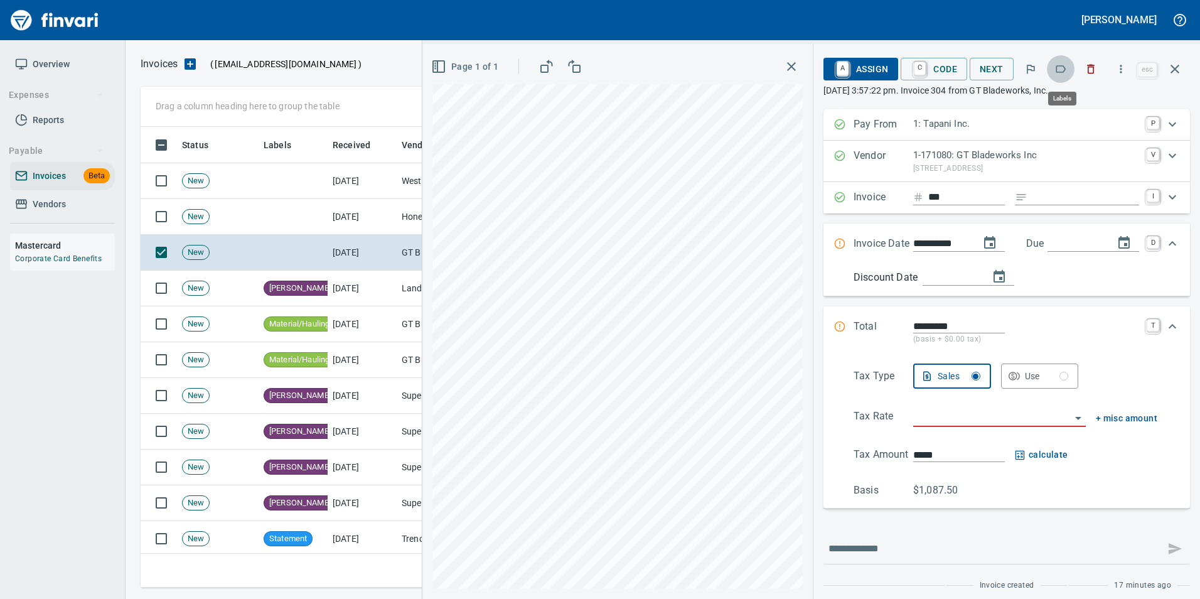
click at [1066, 76] on button "button" at bounding box center [1061, 69] width 28 height 28
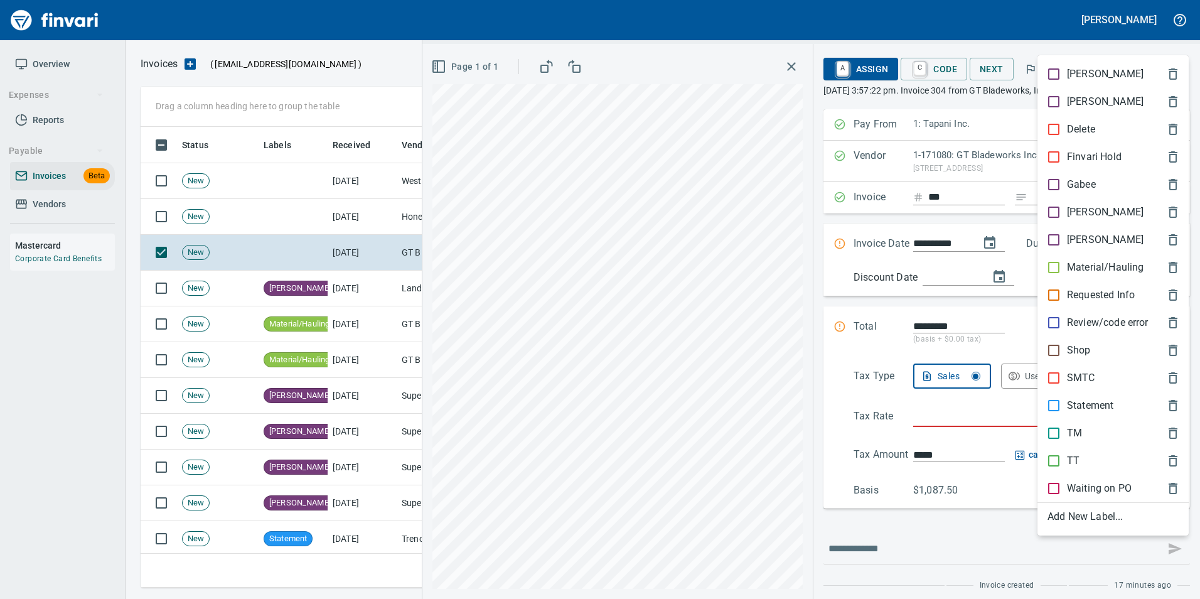
scroll to position [451, 1025]
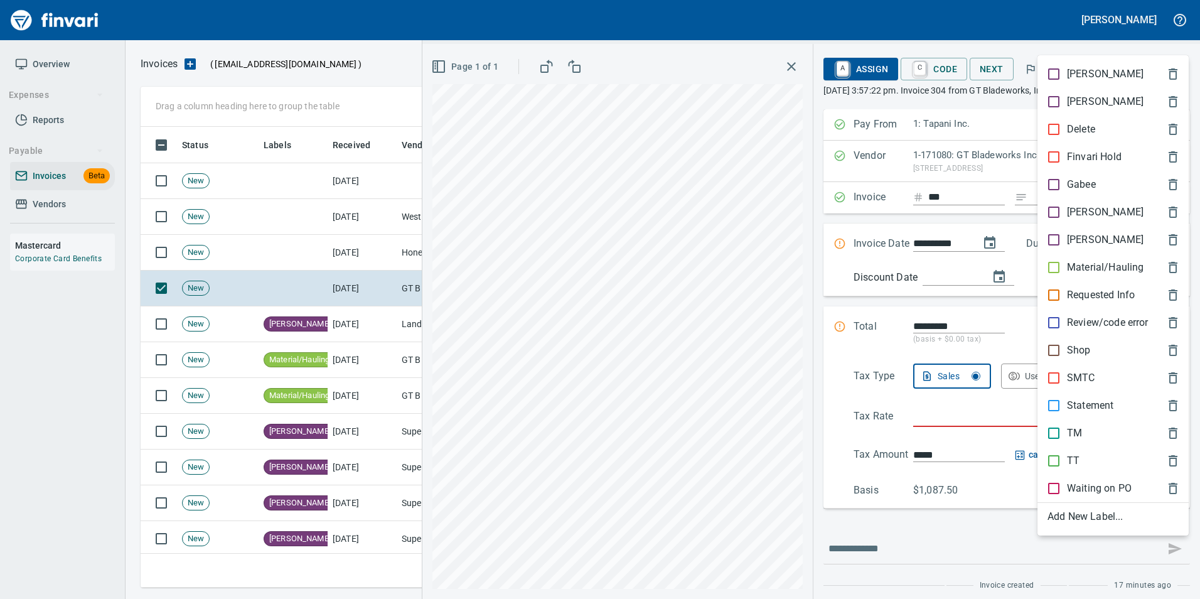
click at [1115, 262] on p "Material/Hauling" at bounding box center [1105, 267] width 77 height 15
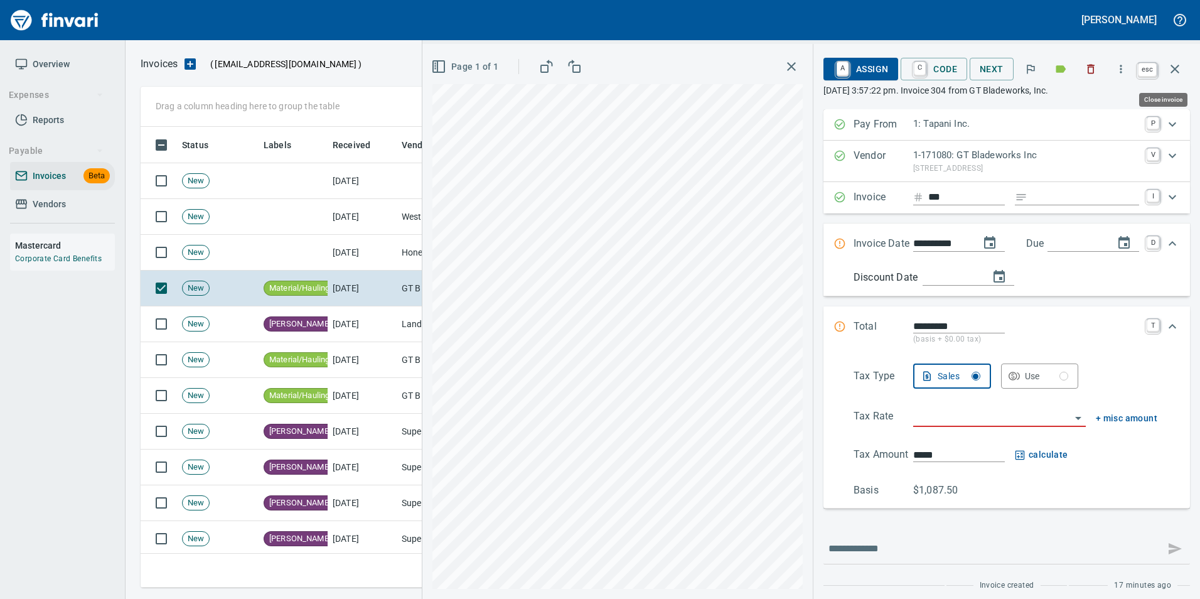
click at [1173, 70] on icon "button" at bounding box center [1174, 69] width 15 height 15
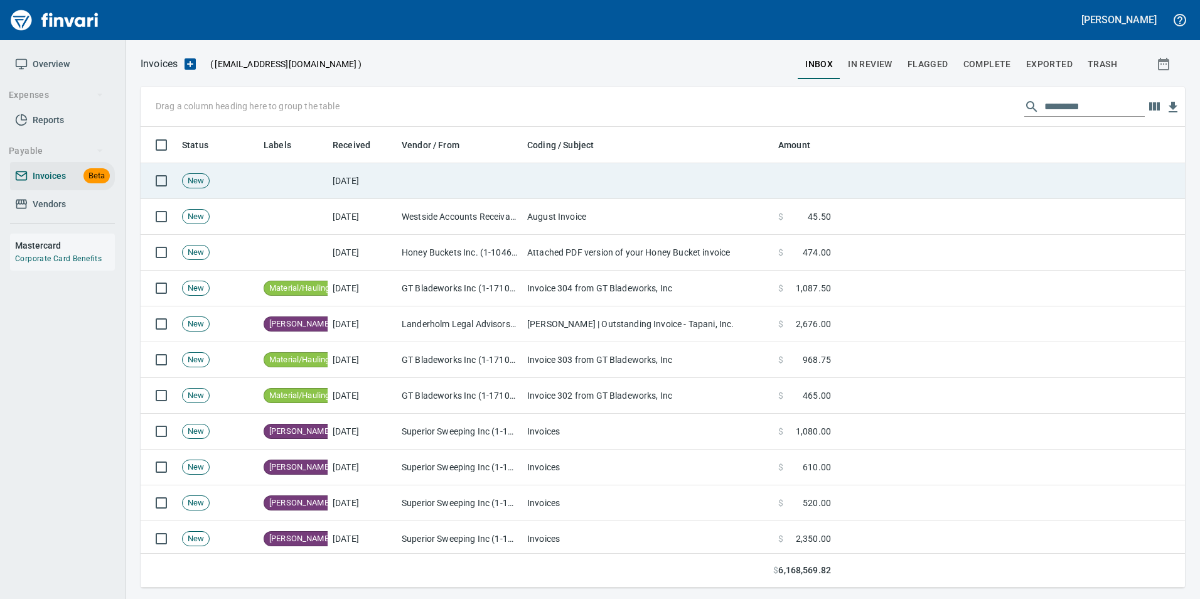
scroll to position [451, 1025]
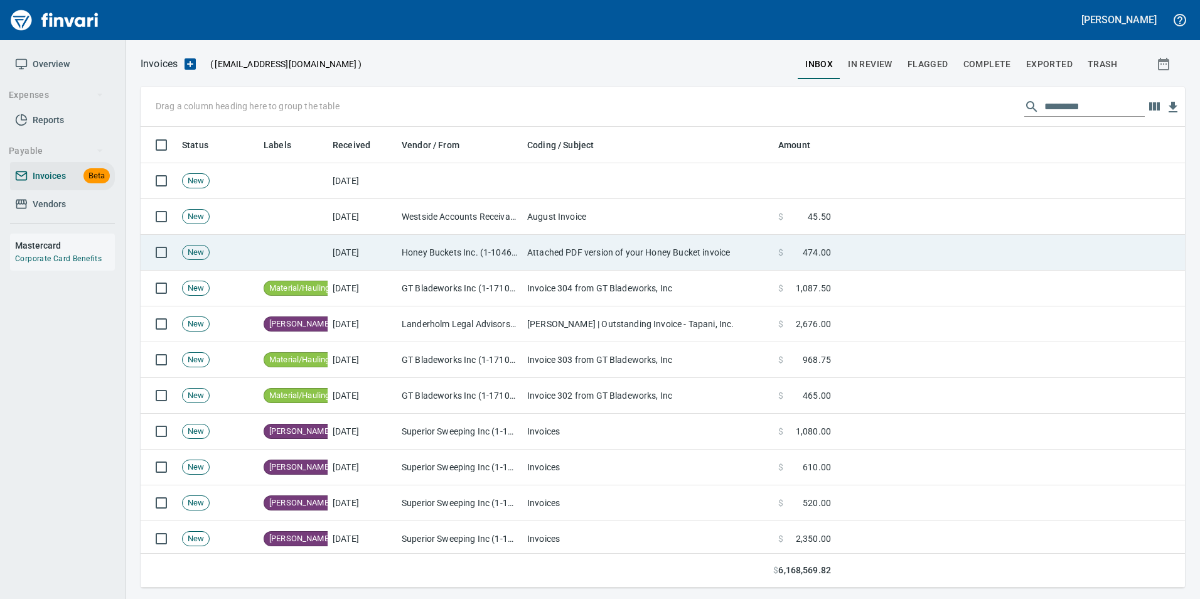
click at [639, 264] on td "Attached PDF version of your Honey Bucket invoice" at bounding box center [647, 253] width 251 height 36
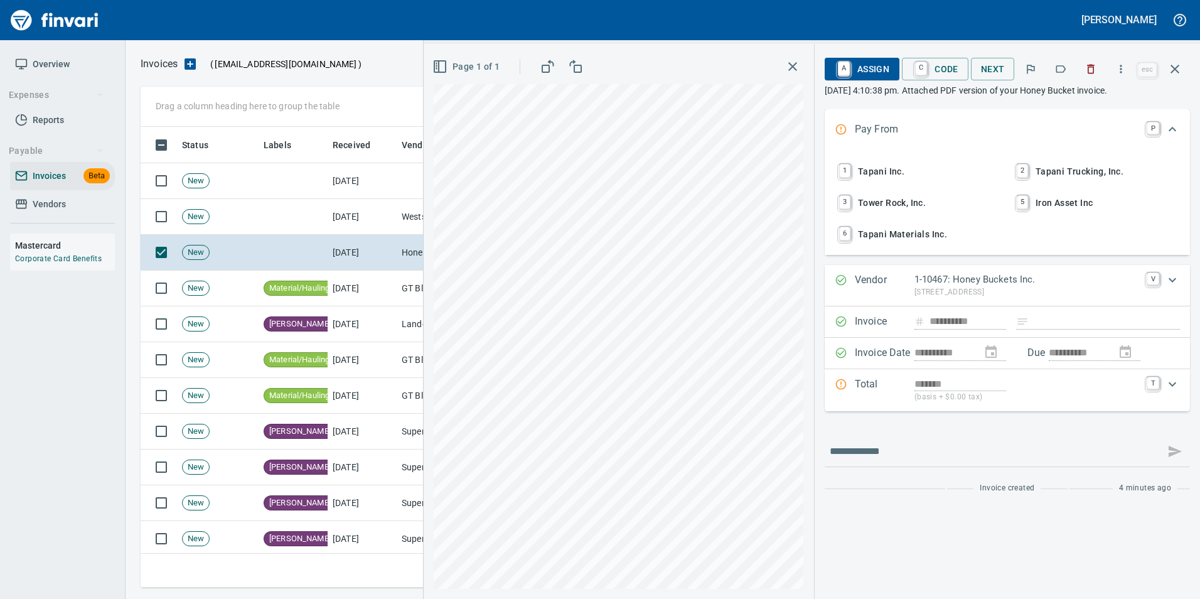
scroll to position [451, 1025]
click at [1059, 72] on icon "button" at bounding box center [1061, 69] width 10 height 8
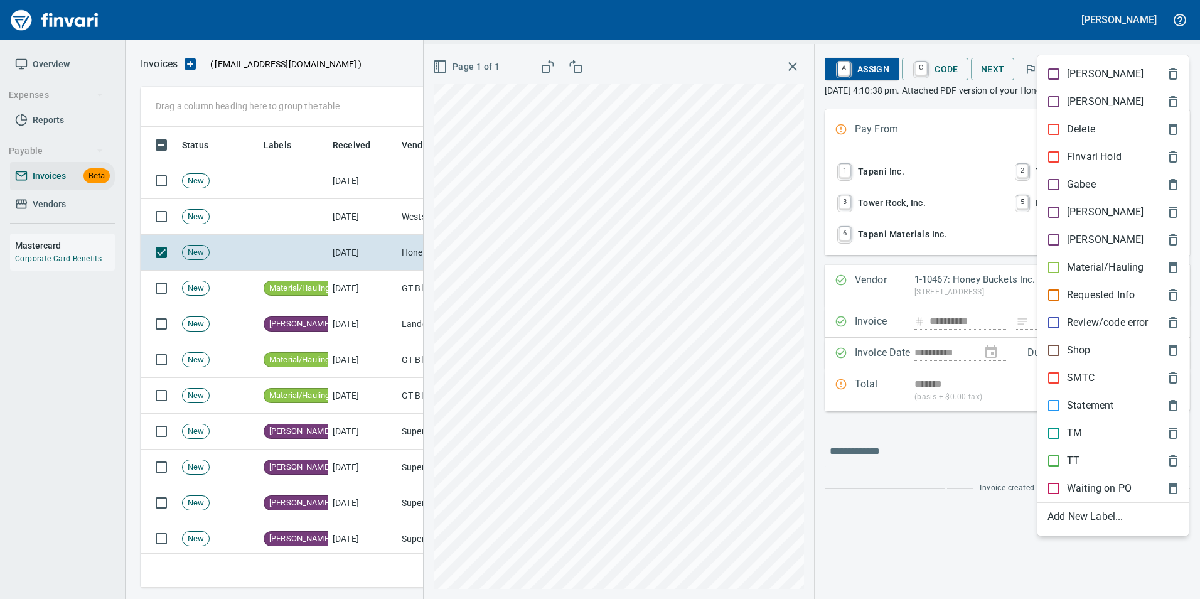
click at [1106, 206] on span "[PERSON_NAME]" at bounding box center [1102, 212] width 111 height 15
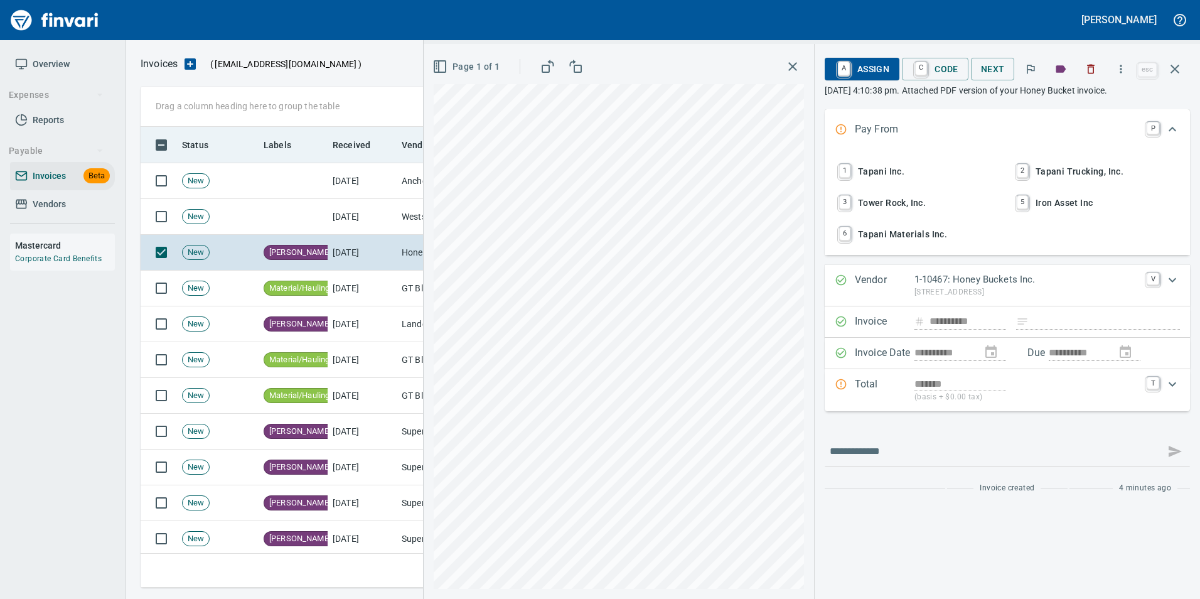
click at [1177, 71] on icon "button" at bounding box center [1174, 69] width 9 height 9
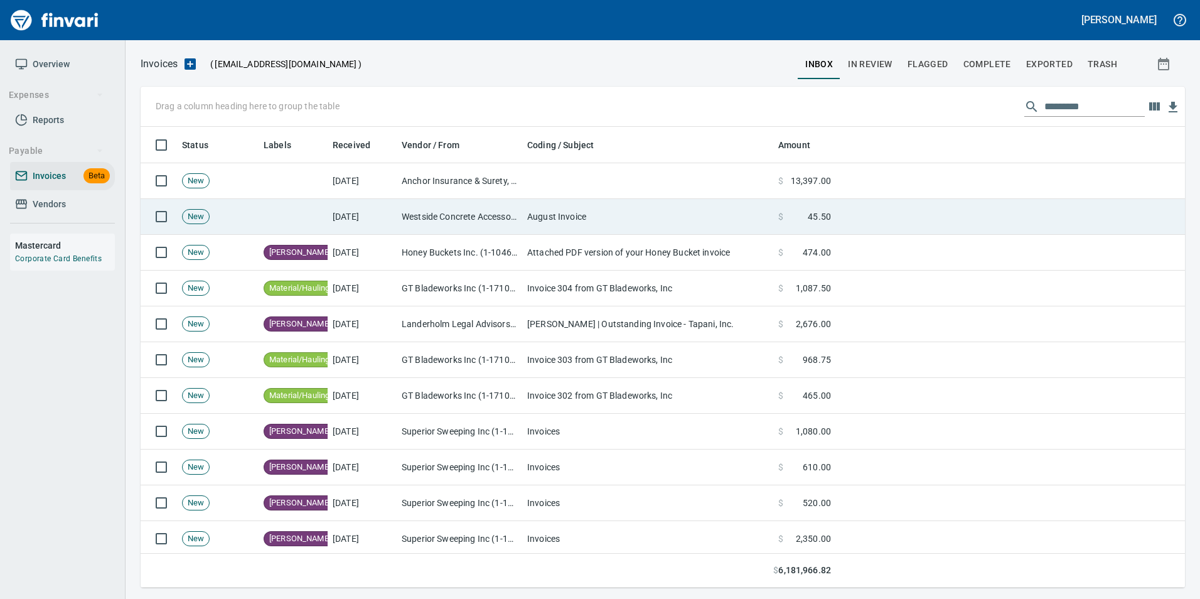
click at [675, 212] on td "August Invoice" at bounding box center [647, 217] width 251 height 36
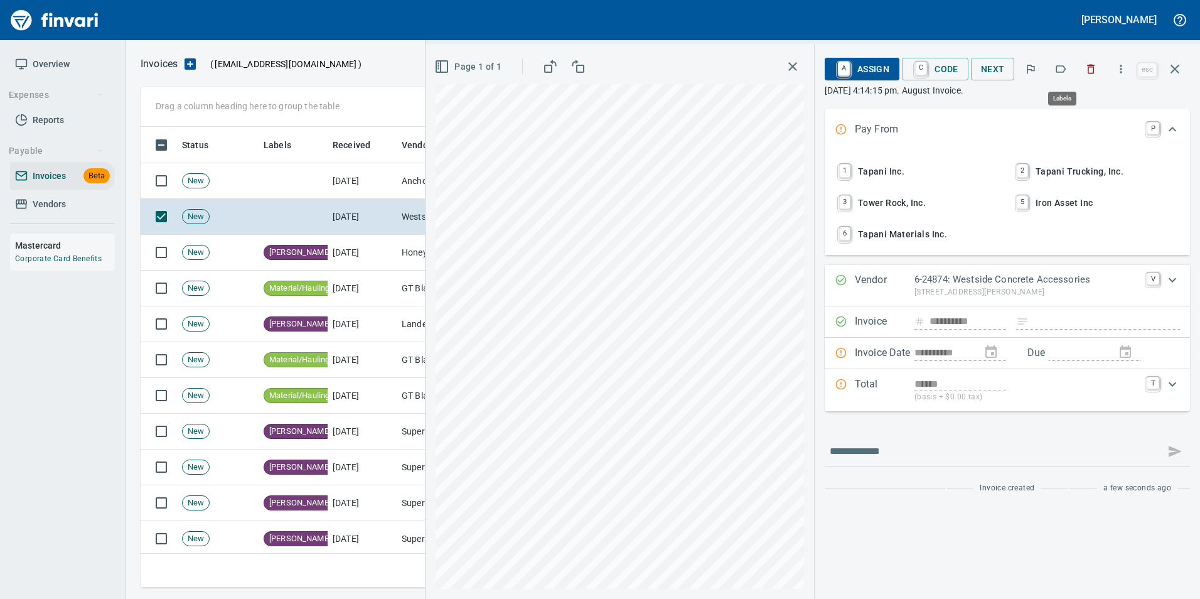
click at [1058, 63] on icon "button" at bounding box center [1060, 69] width 13 height 13
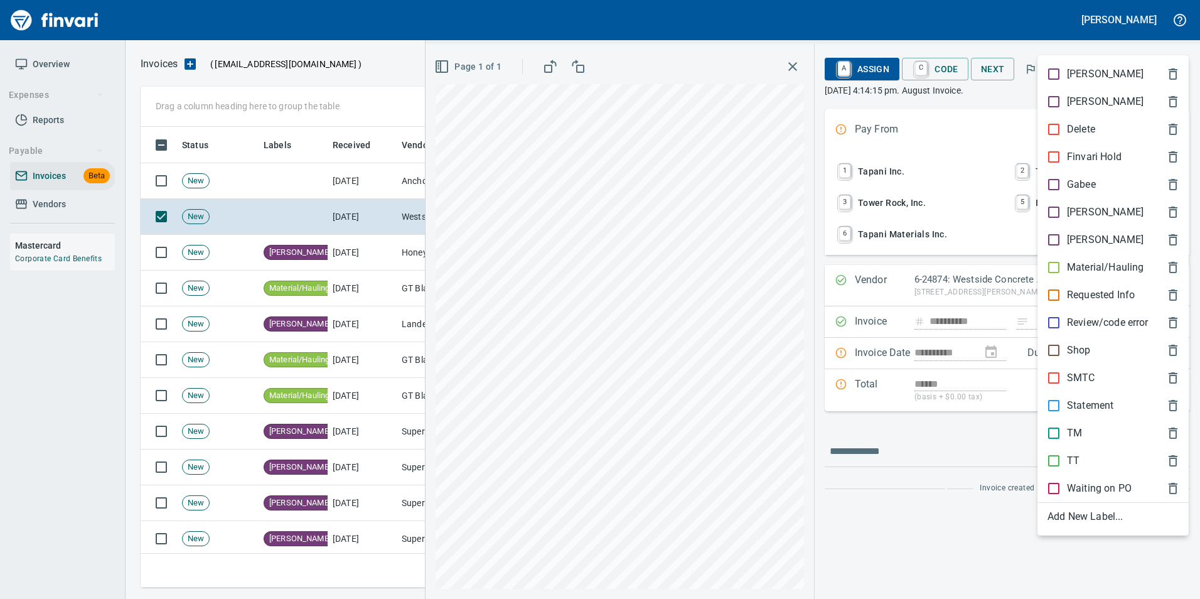
scroll to position [451, 1025]
click at [1066, 203] on div "[PERSON_NAME]" at bounding box center [1112, 212] width 151 height 28
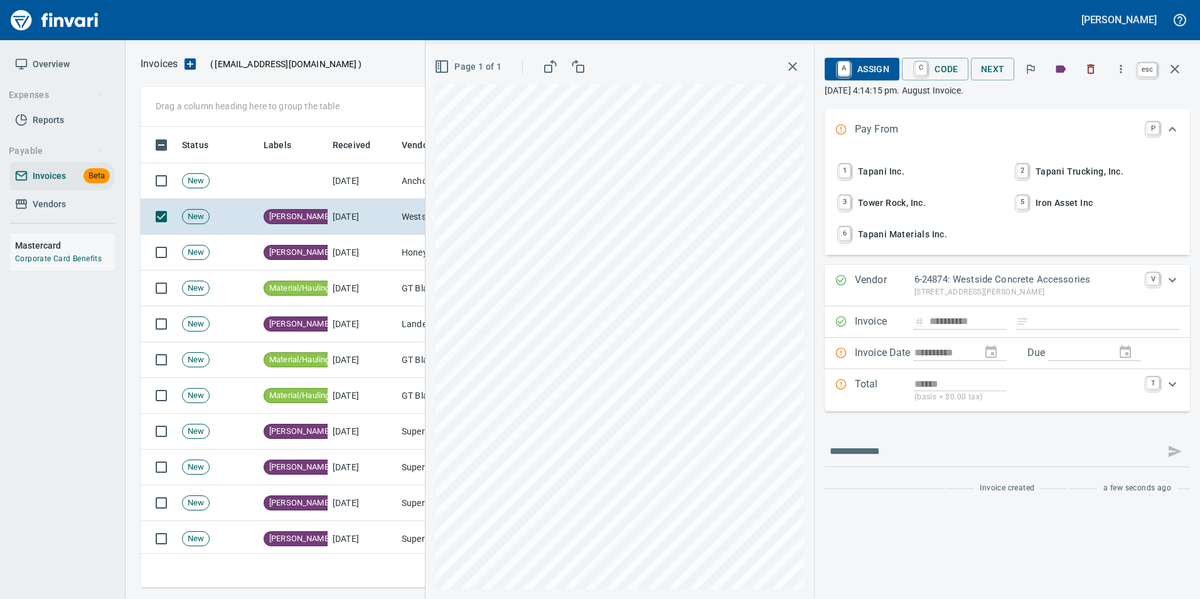
drag, startPoint x: 1183, startPoint y: 72, endPoint x: 957, endPoint y: 75, distance: 226.0
click at [1181, 71] on button "button" at bounding box center [1175, 69] width 30 height 30
